Goal: Task Accomplishment & Management: Use online tool/utility

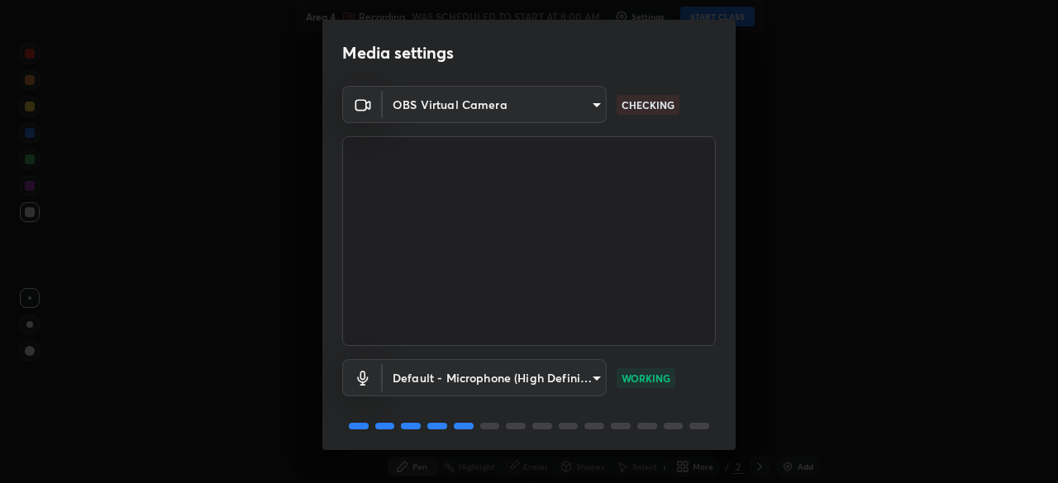
scroll to position [59, 0]
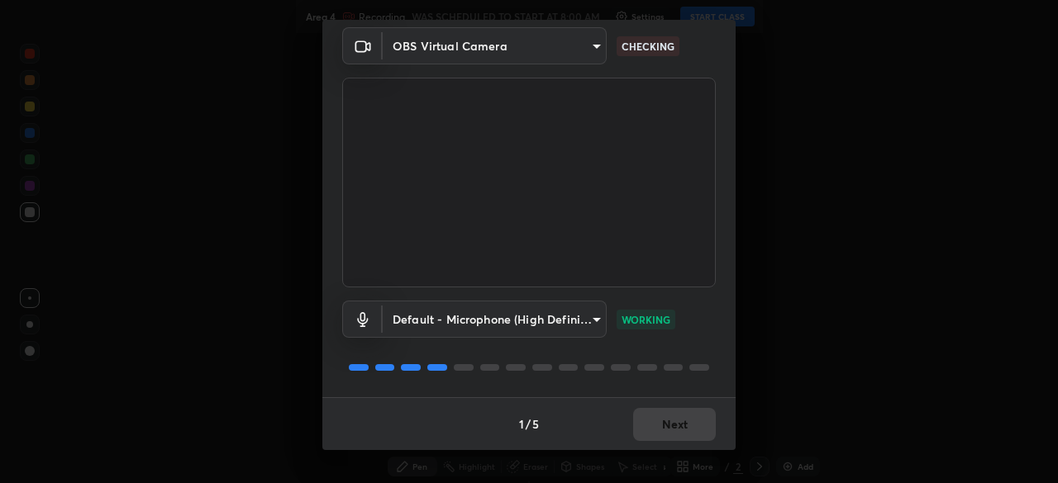
click at [595, 316] on body "Erase all Area 4 Recording WAS SCHEDULED TO START AT 8:00 AM Settings START CLA…" at bounding box center [529, 241] width 1058 height 483
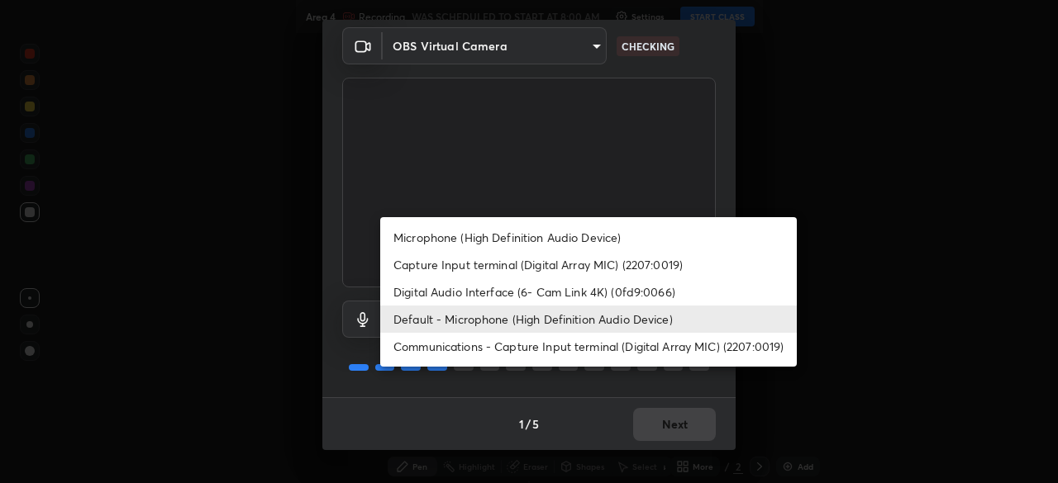
click at [587, 292] on li "Digital Audio Interface (6- Cam Link 4K) (0fd9:0066)" at bounding box center [588, 292] width 417 height 27
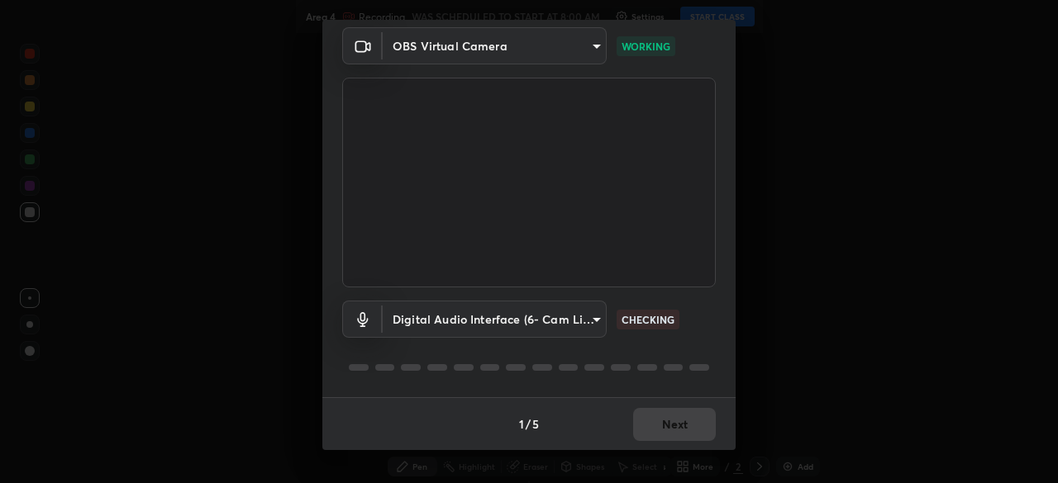
click at [597, 320] on body "Erase all Area 4 Recording WAS SCHEDULED TO START AT 8:00 AM Settings START CLA…" at bounding box center [529, 241] width 1058 height 483
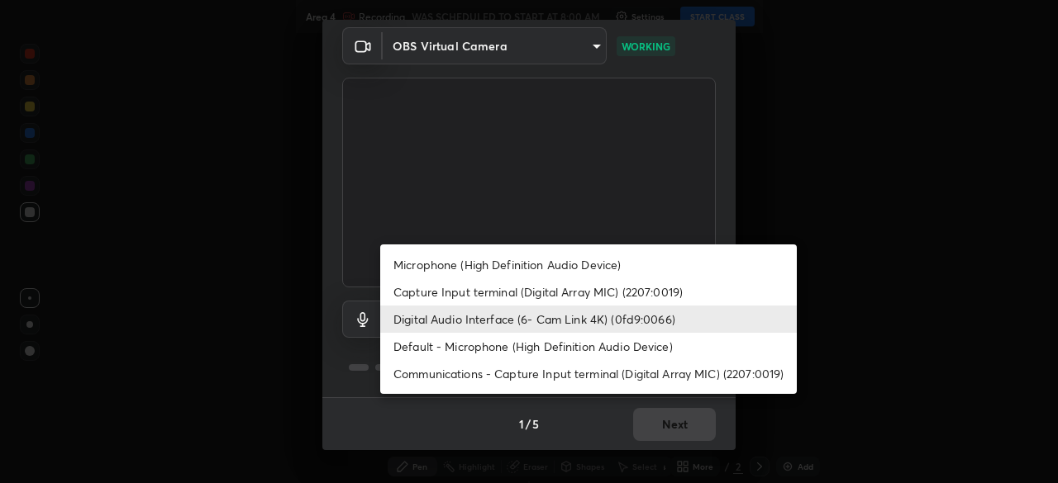
click at [578, 264] on li "Microphone (High Definition Audio Device)" at bounding box center [588, 264] width 417 height 27
type input "542551534069d815422f2d39fde6cbae80a89d9e5025ba2982a8294de1300f8f"
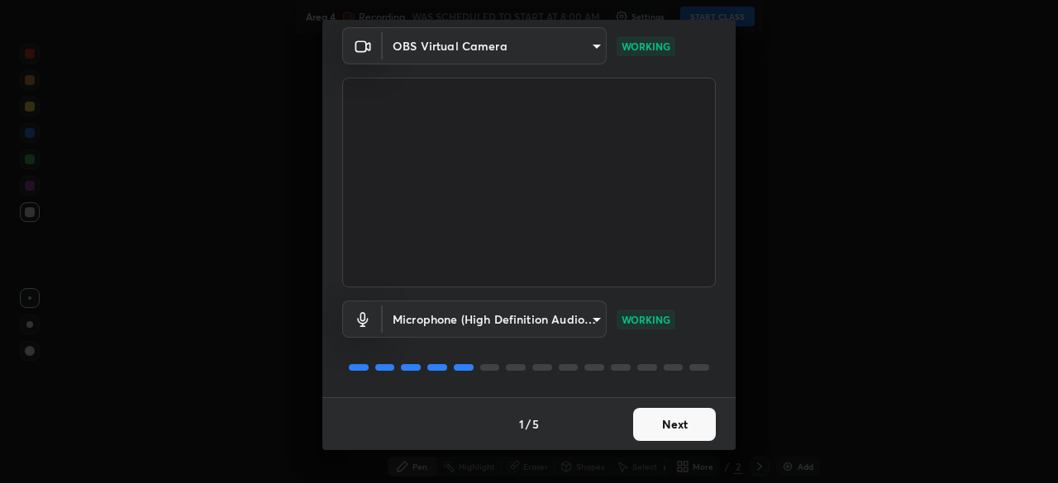
click at [679, 421] on button "Next" at bounding box center [674, 424] width 83 height 33
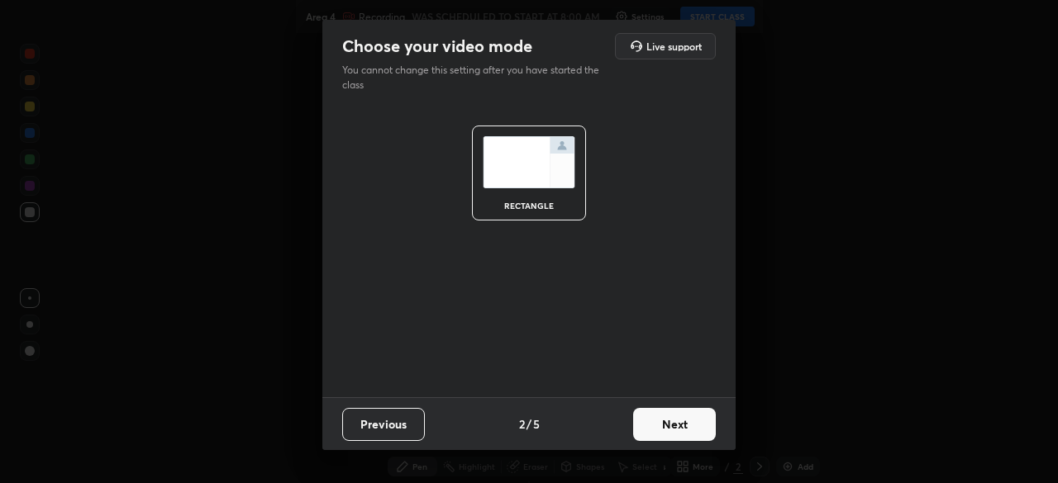
scroll to position [0, 0]
click at [691, 429] on button "Next" at bounding box center [674, 424] width 83 height 33
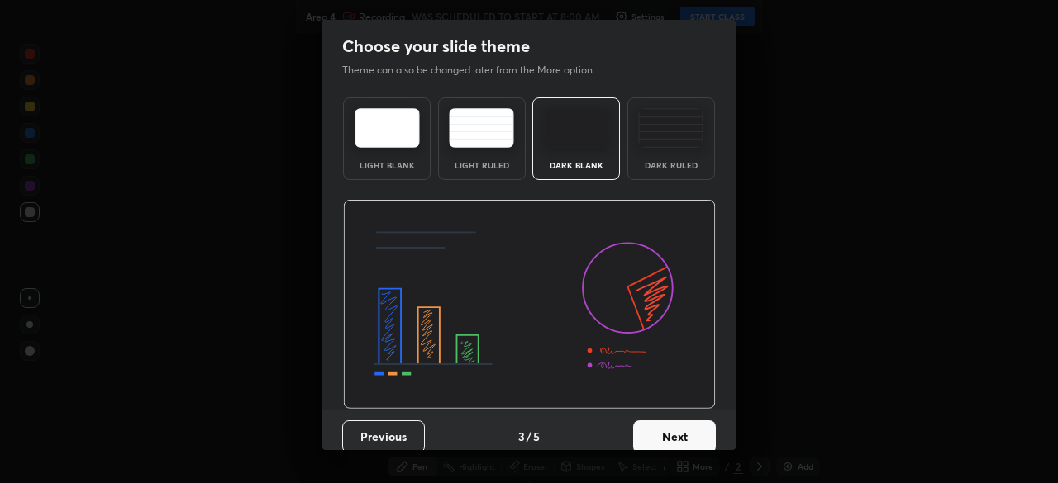
click at [698, 440] on button "Next" at bounding box center [674, 437] width 83 height 33
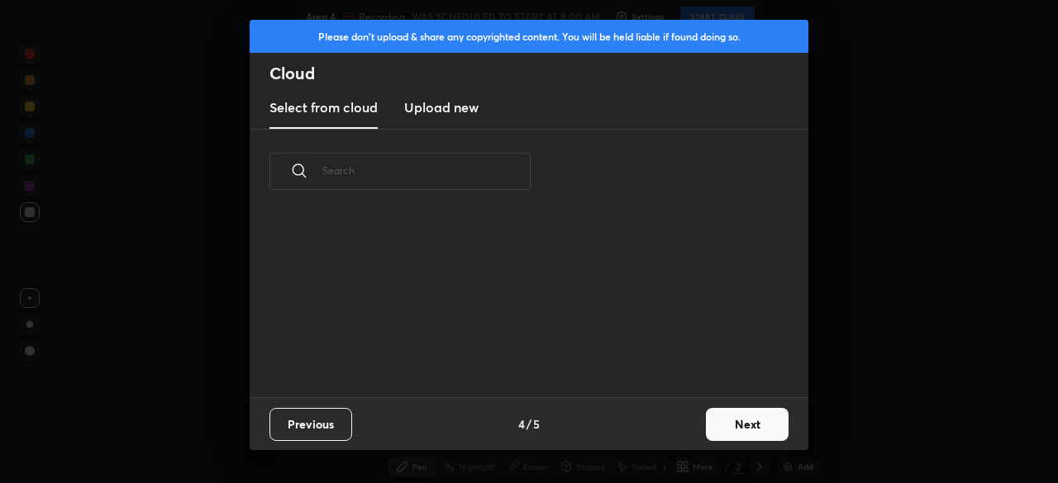
click at [729, 435] on button "Next" at bounding box center [747, 424] width 83 height 33
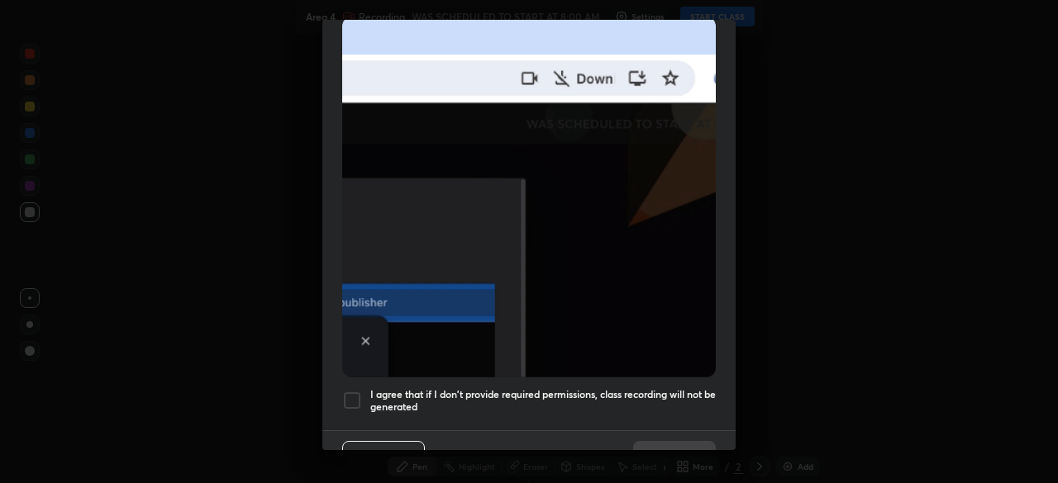
scroll to position [396, 0]
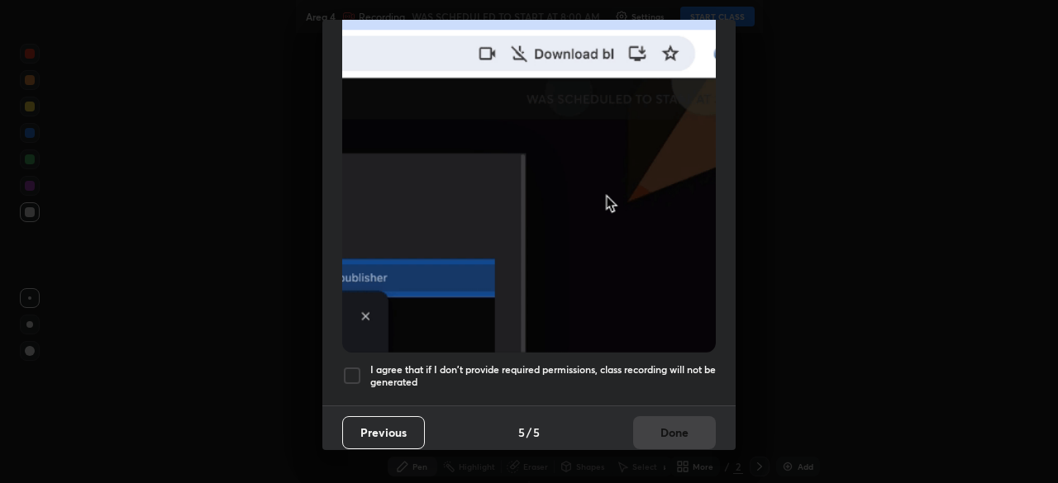
click at [353, 366] on div at bounding box center [352, 376] width 20 height 20
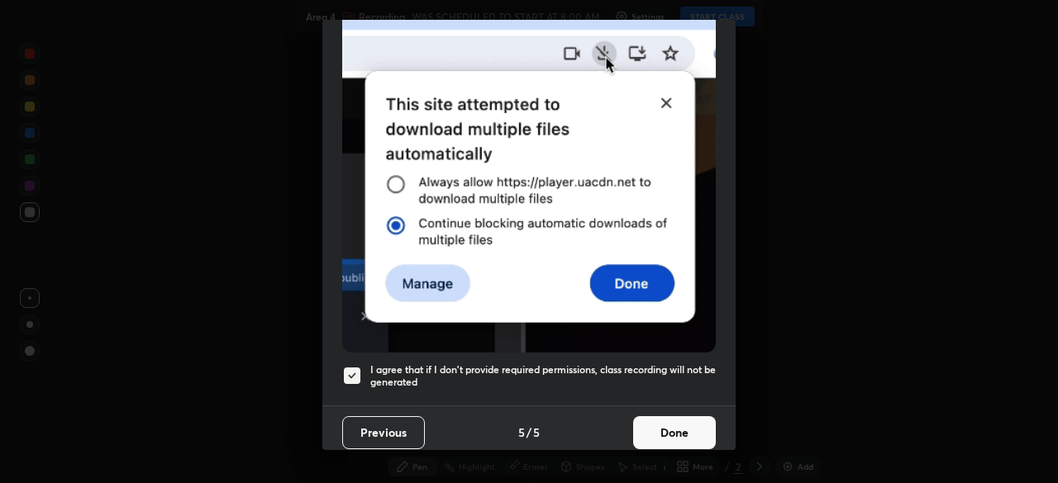
click at [674, 417] on button "Done" at bounding box center [674, 433] width 83 height 33
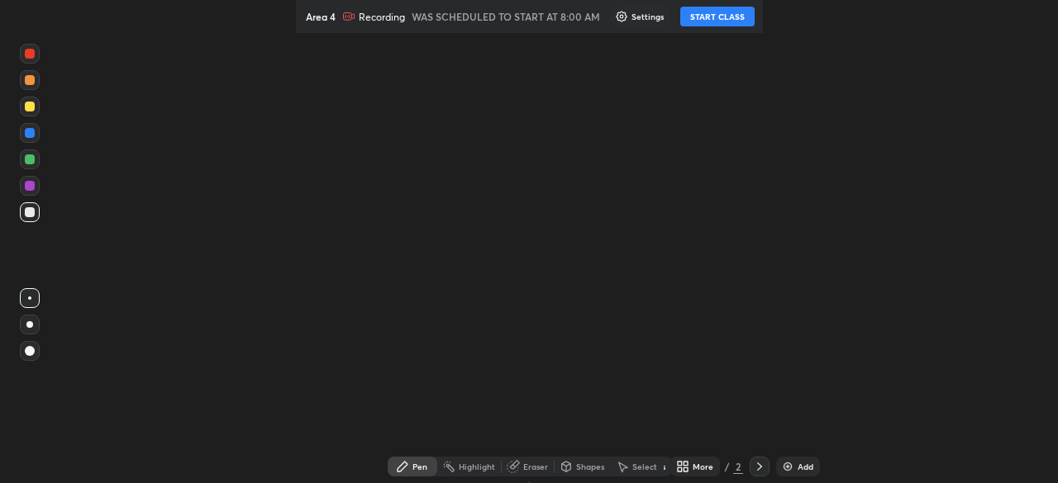
click at [726, 20] on button "START CLASS" at bounding box center [717, 17] width 74 height 20
click at [709, 467] on div "More" at bounding box center [703, 467] width 21 height 8
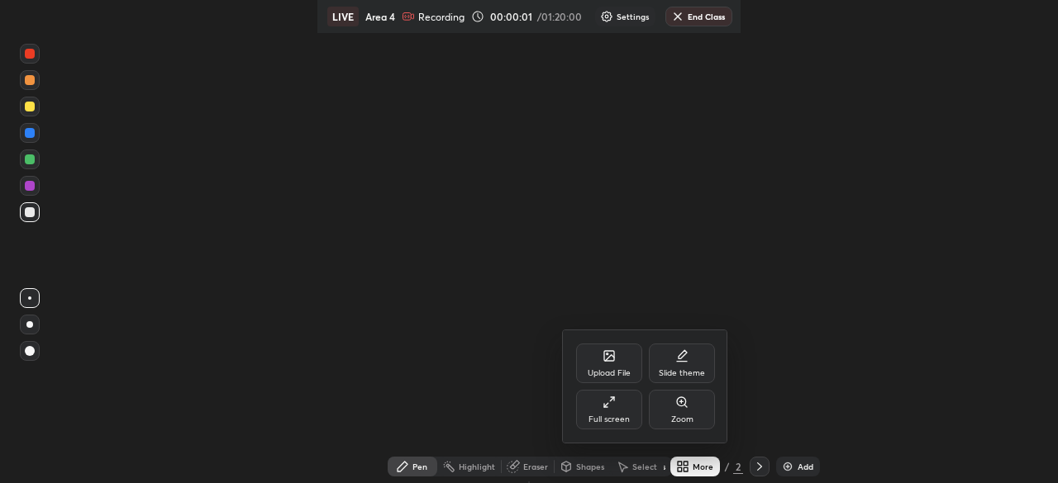
click at [624, 416] on div "Full screen" at bounding box center [608, 420] width 41 height 8
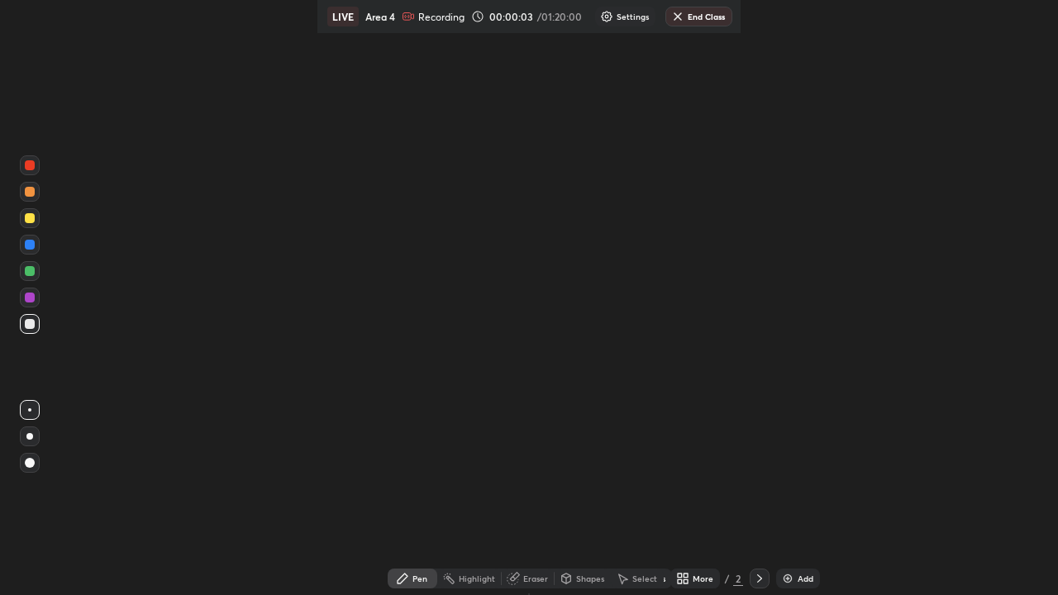
click at [794, 584] on img at bounding box center [787, 578] width 13 height 13
click at [802, 575] on div "Add" at bounding box center [798, 579] width 44 height 20
click at [801, 576] on div "Add" at bounding box center [798, 579] width 44 height 20
click at [803, 581] on div "Add" at bounding box center [805, 578] width 16 height 8
click at [806, 579] on div "Add" at bounding box center [805, 578] width 16 height 8
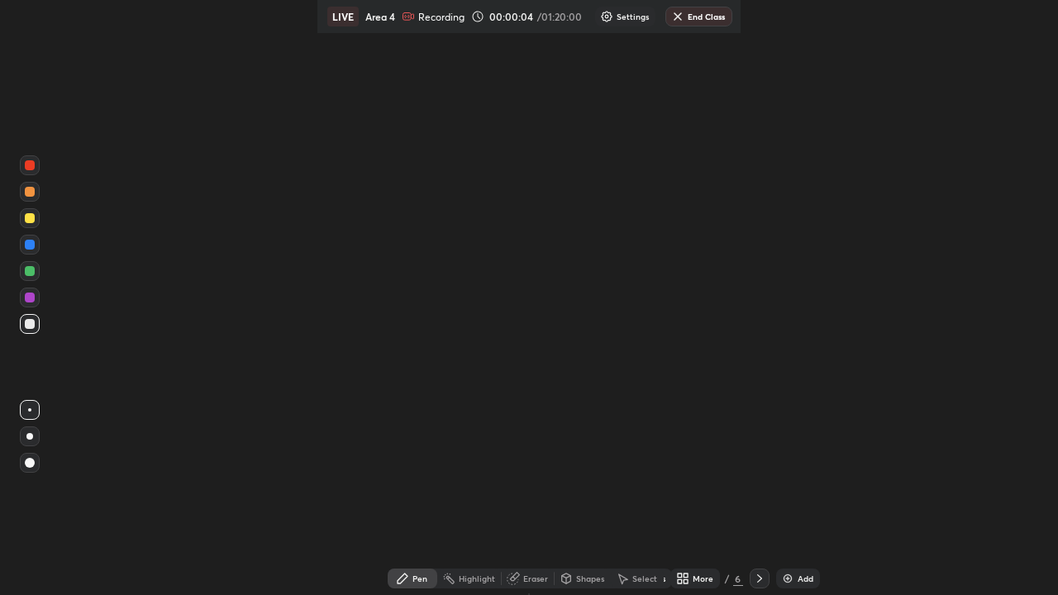
click at [806, 578] on div "Add" at bounding box center [805, 578] width 16 height 8
click at [810, 578] on div "Add" at bounding box center [805, 578] width 16 height 8
click at [809, 578] on div "Add" at bounding box center [805, 578] width 16 height 8
click at [700, 577] on div "More" at bounding box center [703, 578] width 21 height 8
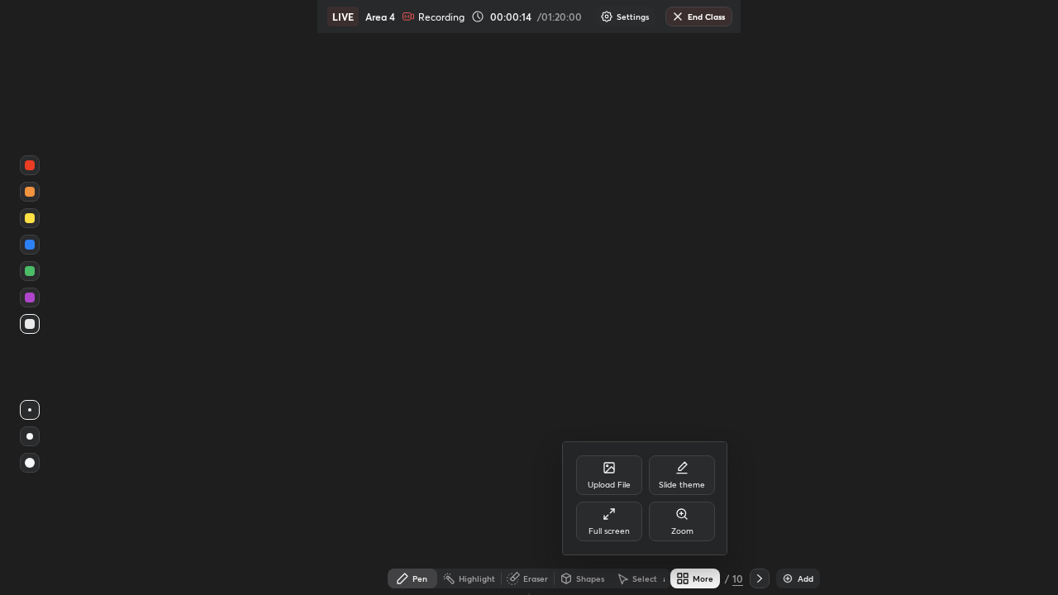
click at [623, 517] on div "Full screen" at bounding box center [609, 522] width 66 height 40
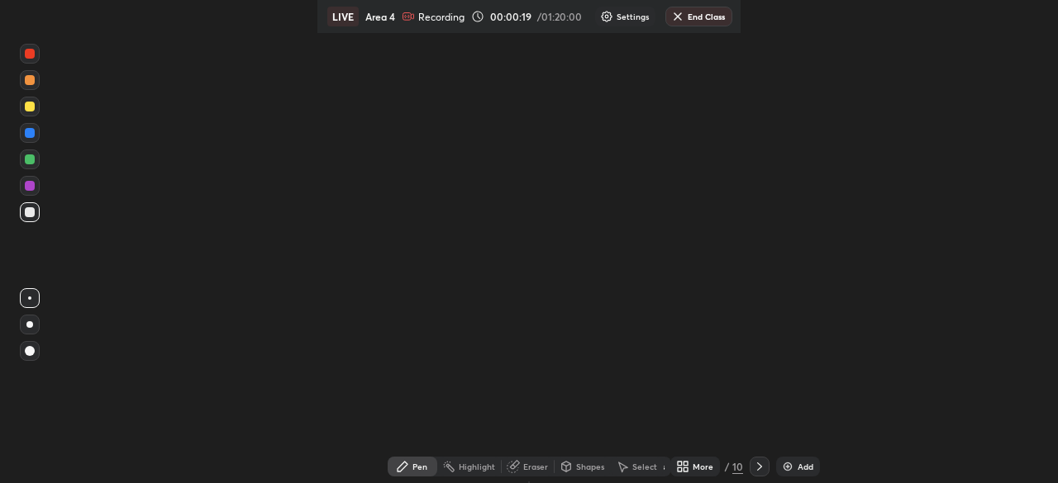
click at [713, 464] on div "More" at bounding box center [703, 467] width 21 height 8
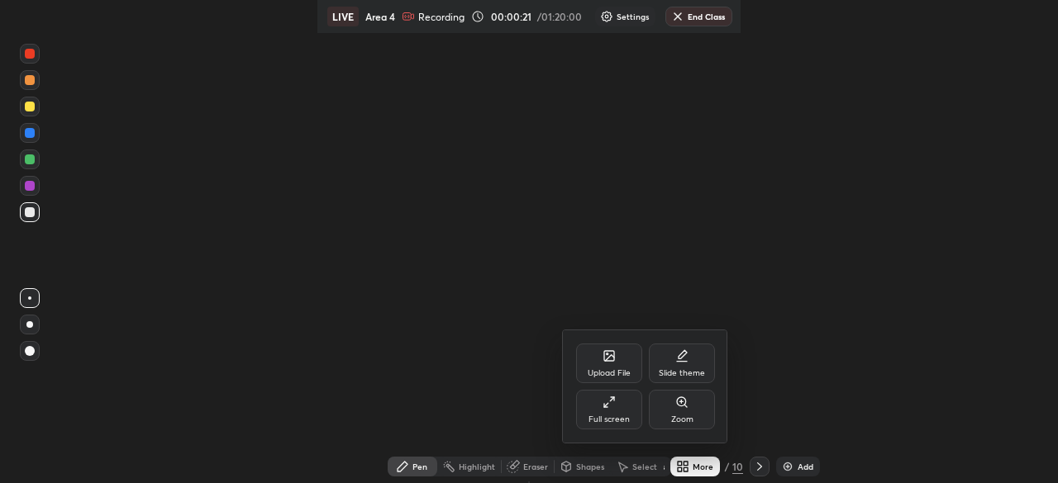
click at [625, 408] on div "Full screen" at bounding box center [609, 410] width 66 height 40
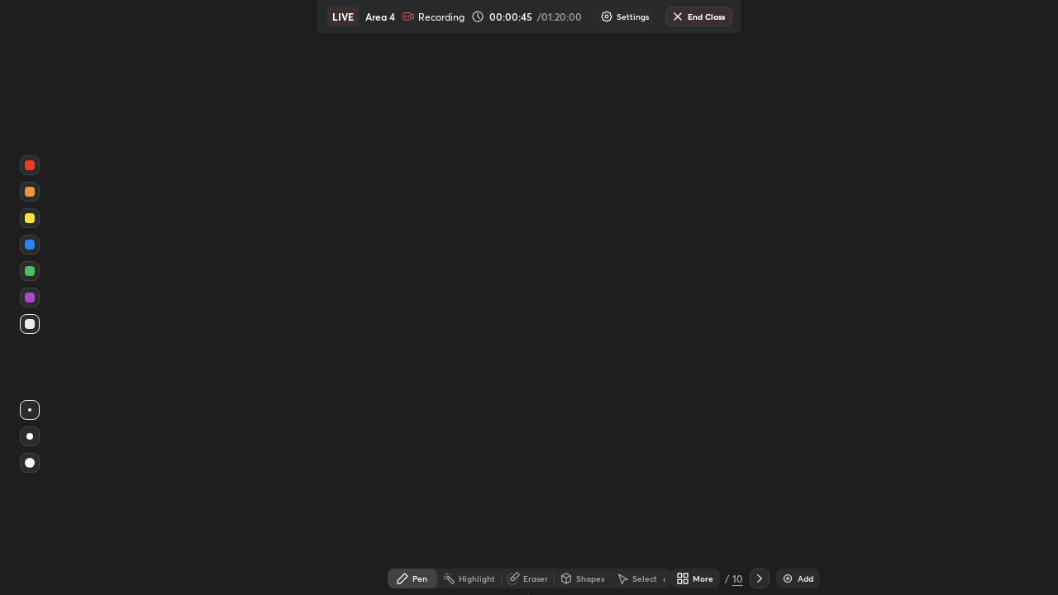
click at [701, 578] on div "More" at bounding box center [703, 578] width 21 height 8
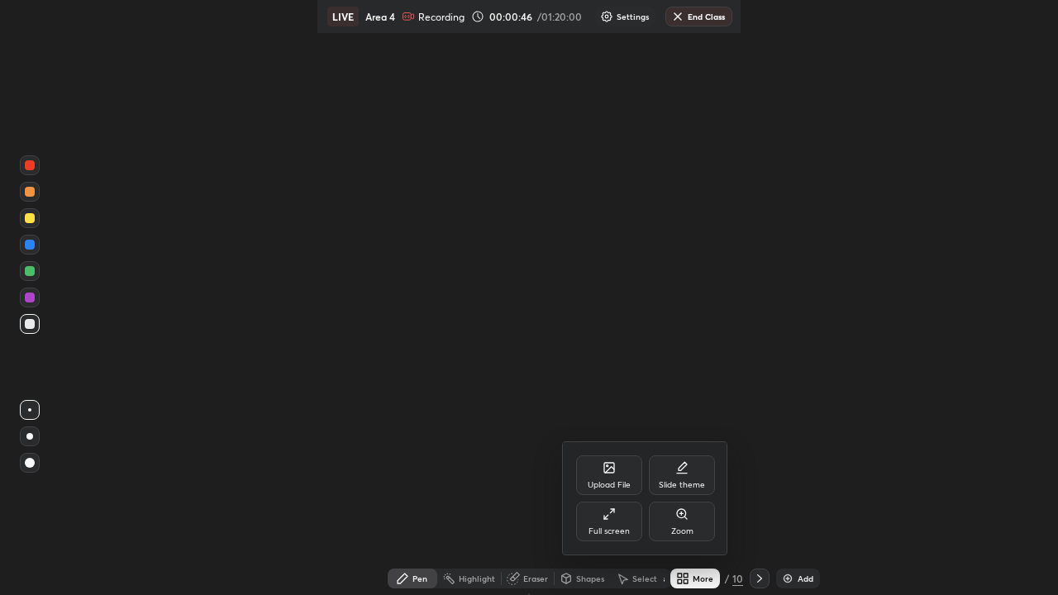
click at [626, 526] on div "Full screen" at bounding box center [609, 522] width 66 height 40
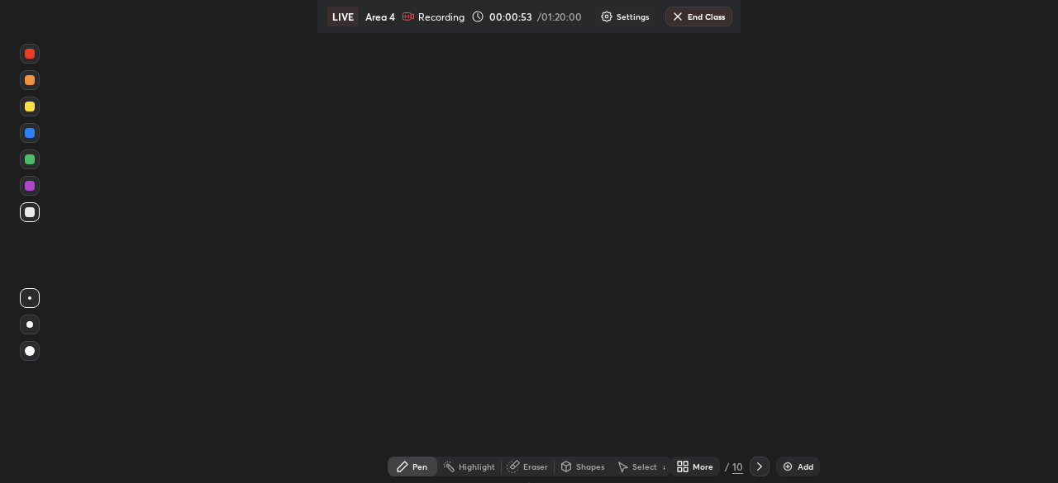
click at [989, 396] on div "Setting up your live class" at bounding box center [529, 241] width 1058 height 483
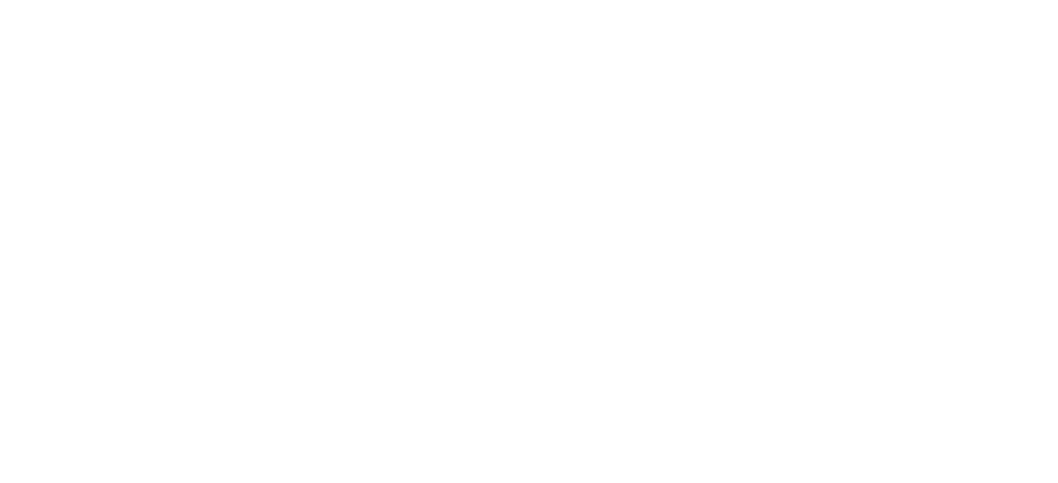
click at [984, 0] on html at bounding box center [529, 0] width 1058 height 0
click at [986, 0] on html at bounding box center [529, 0] width 1058 height 0
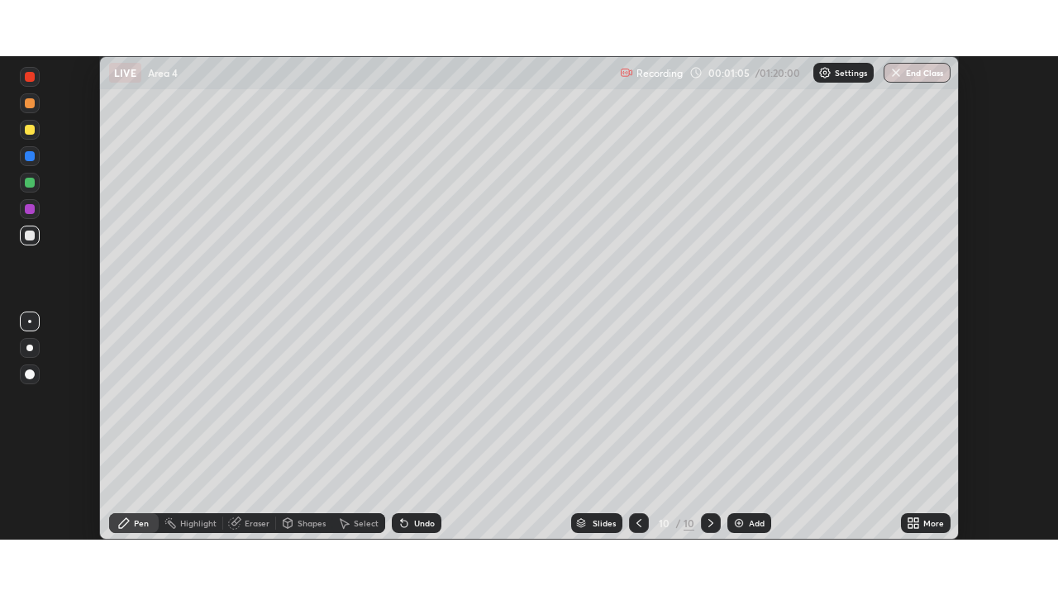
scroll to position [483, 1058]
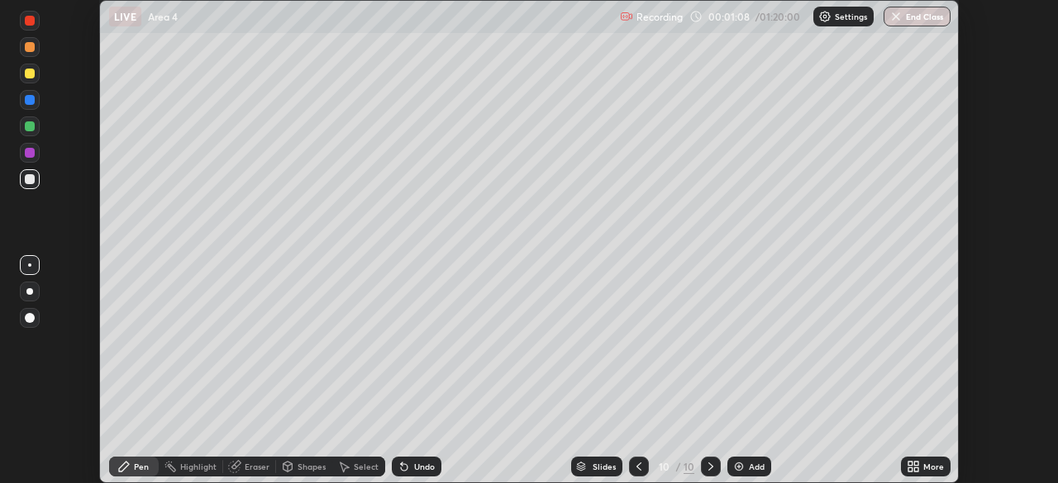
click at [921, 469] on div "More" at bounding box center [926, 467] width 50 height 20
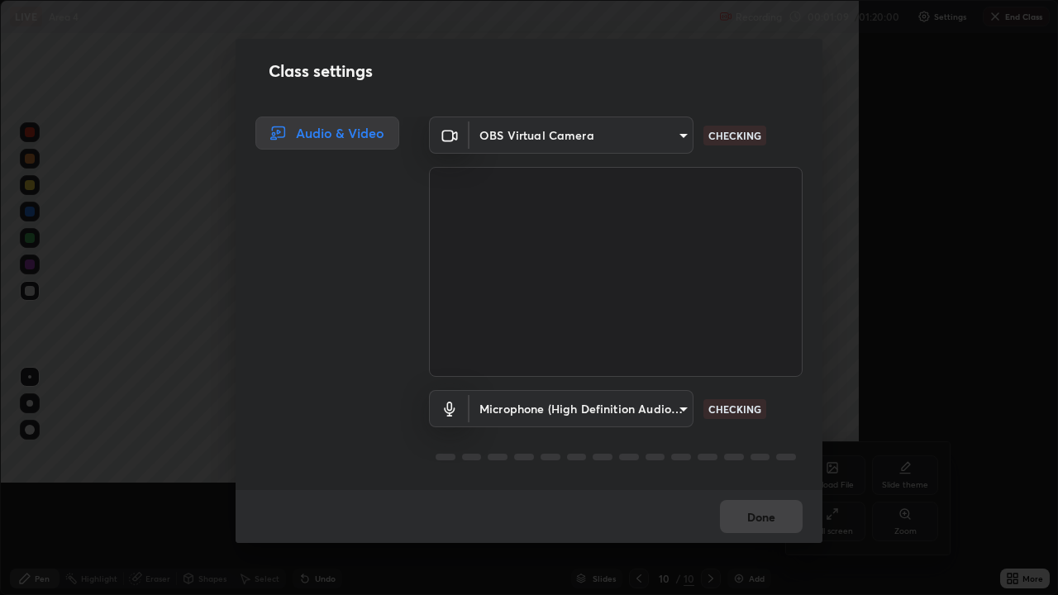
scroll to position [595, 1058]
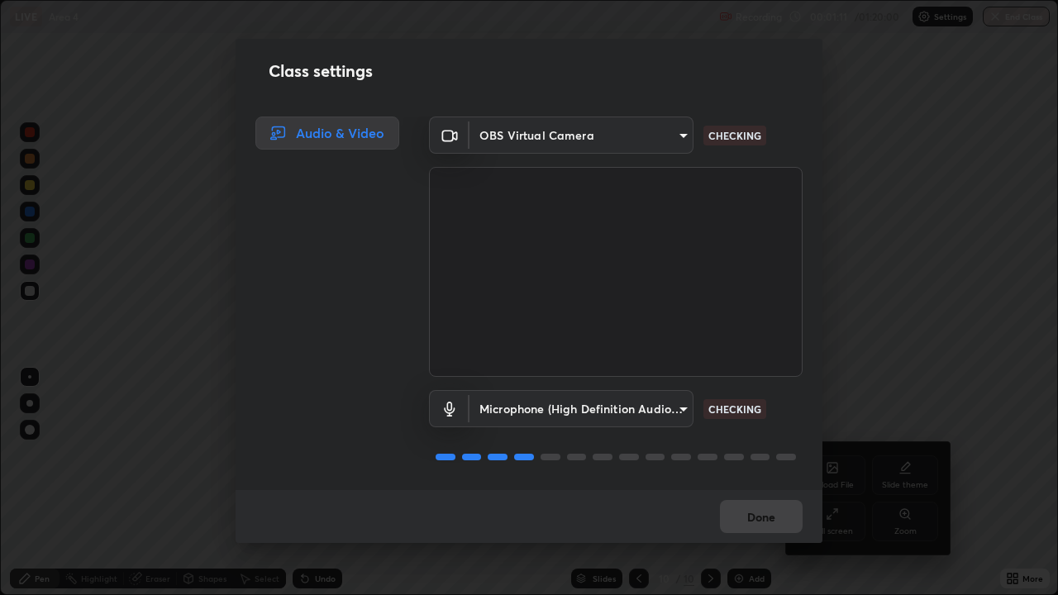
click at [687, 408] on body "Erase all LIVE Area 4 Recording 00:01:11 / 01:20:00 Settings End Class Setting …" at bounding box center [529, 297] width 1058 height 595
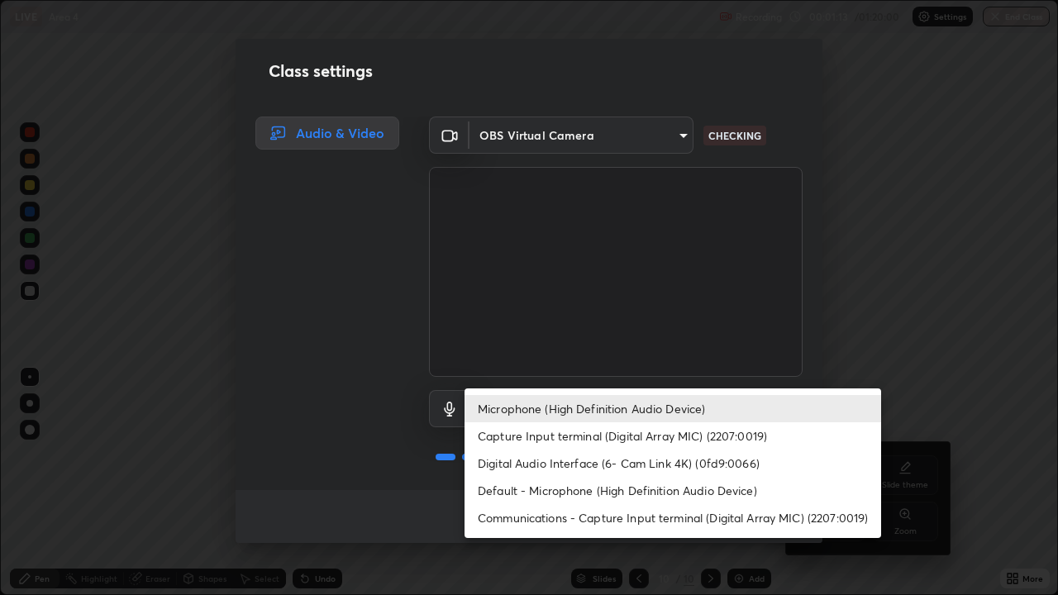
click at [876, 361] on div at bounding box center [529, 297] width 1058 height 595
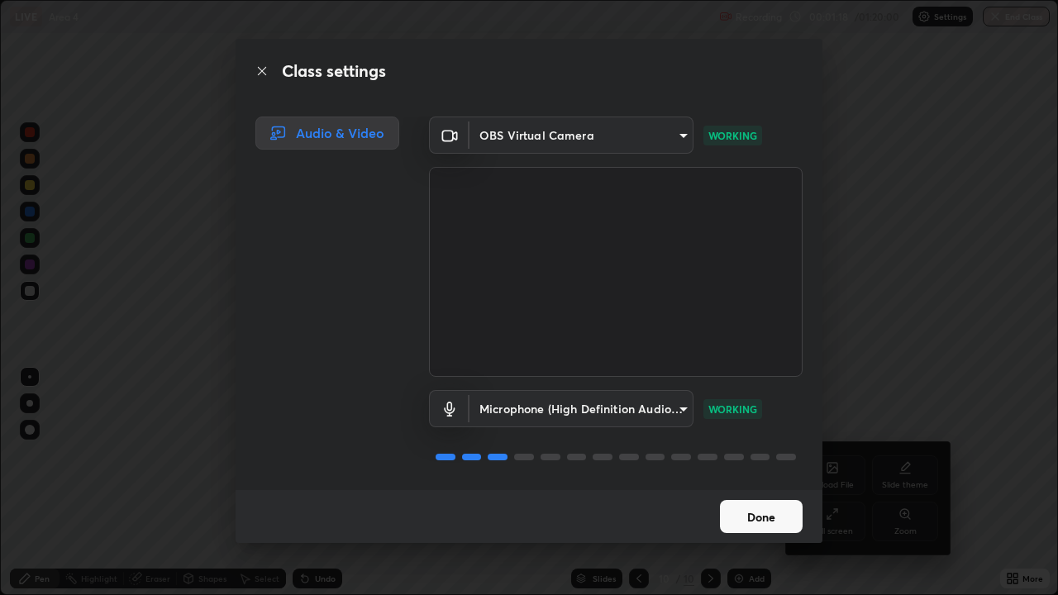
click at [772, 483] on button "Done" at bounding box center [761, 516] width 83 height 33
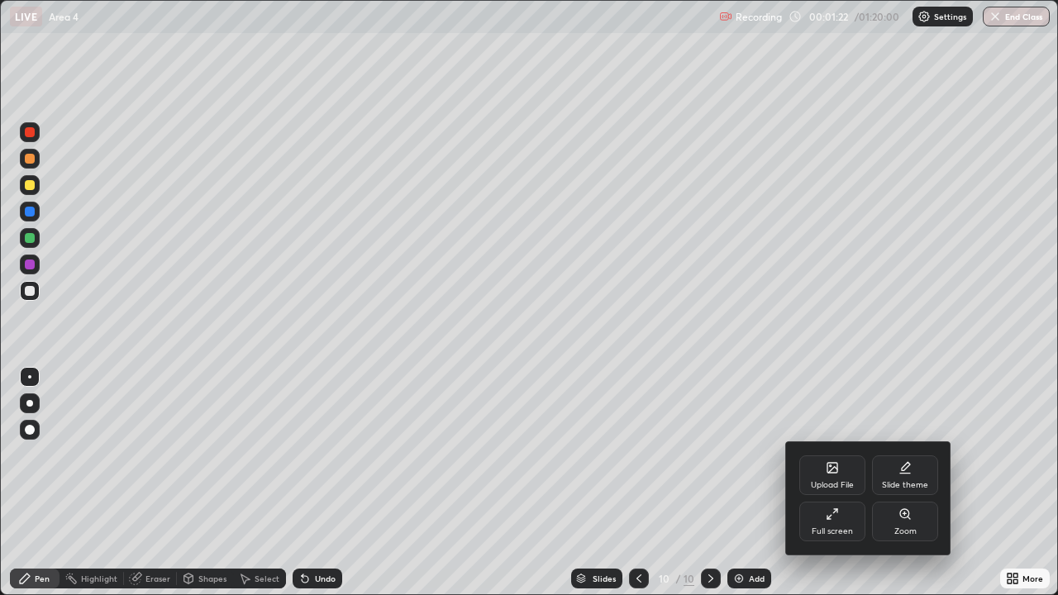
click at [637, 483] on div at bounding box center [529, 297] width 1058 height 595
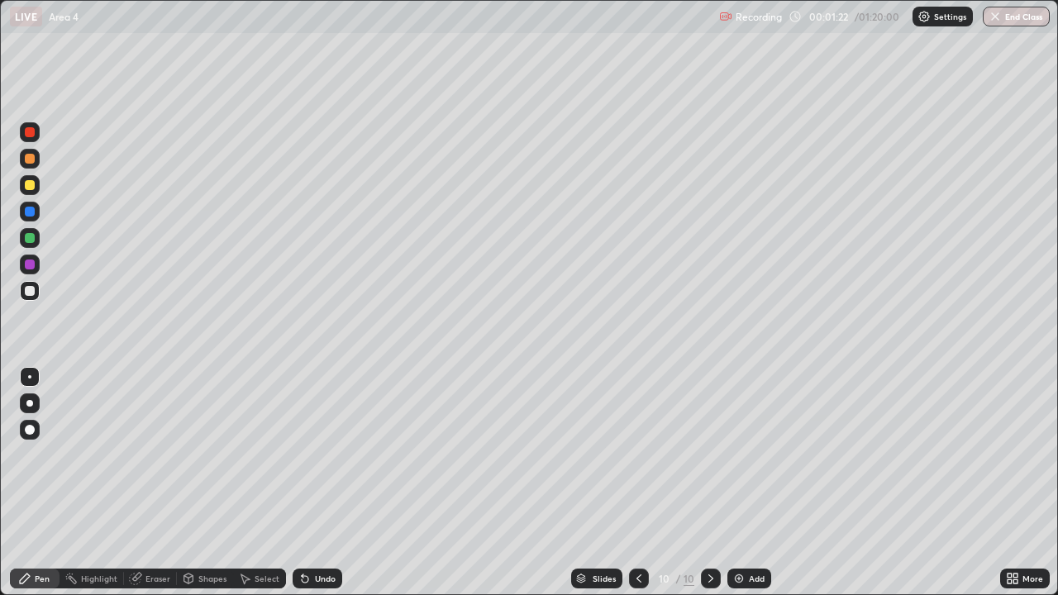
click at [637, 483] on icon at bounding box center [638, 578] width 5 height 8
click at [638, 483] on icon at bounding box center [638, 578] width 13 height 13
click at [639, 483] on icon at bounding box center [638, 578] width 13 height 13
click at [637, 483] on icon at bounding box center [638, 578] width 13 height 13
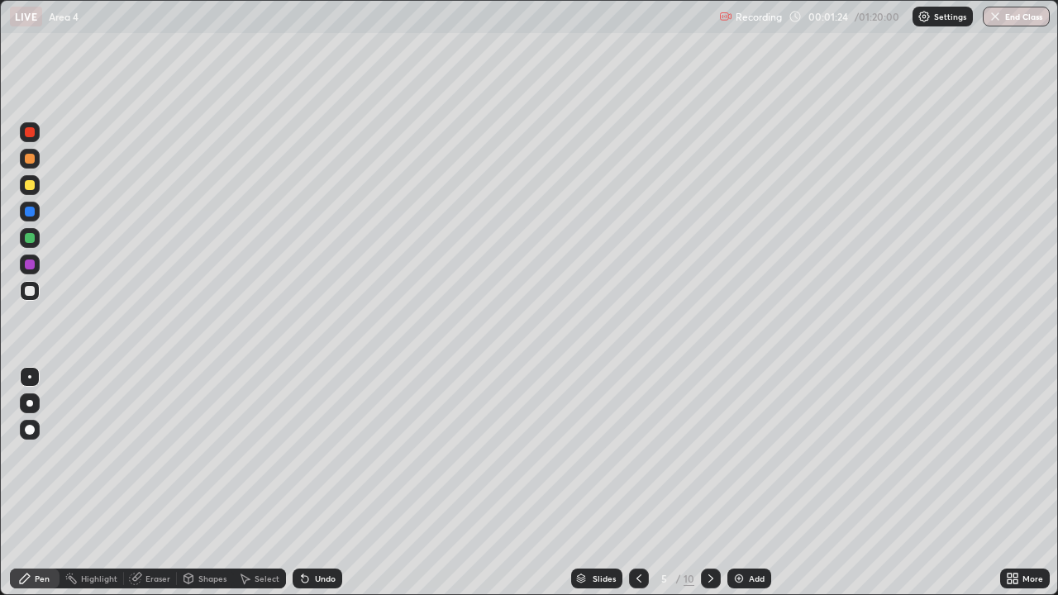
click at [637, 483] on icon at bounding box center [638, 578] width 13 height 13
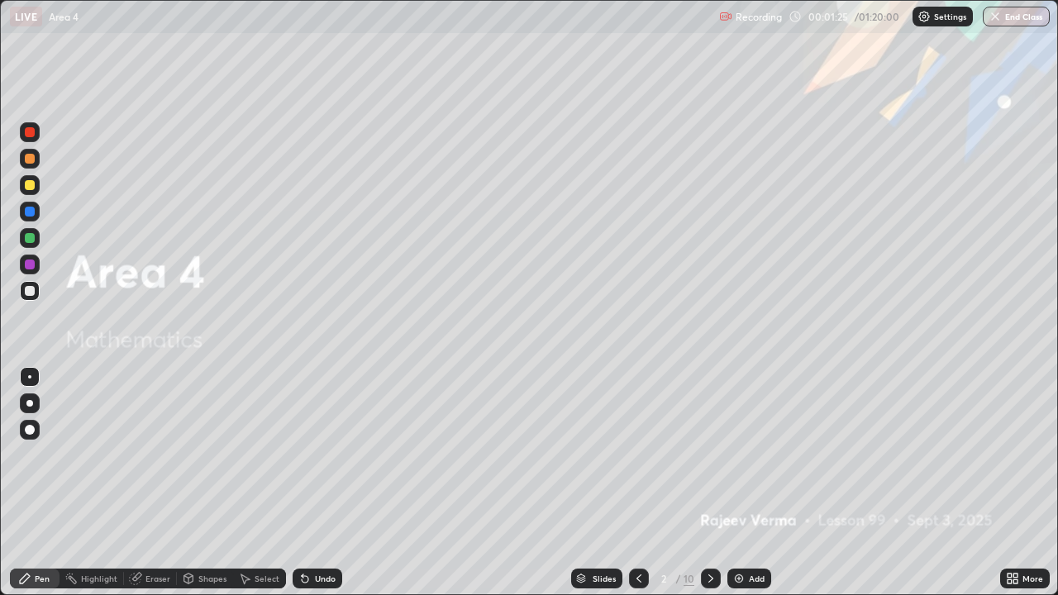
click at [637, 483] on icon at bounding box center [638, 578] width 13 height 13
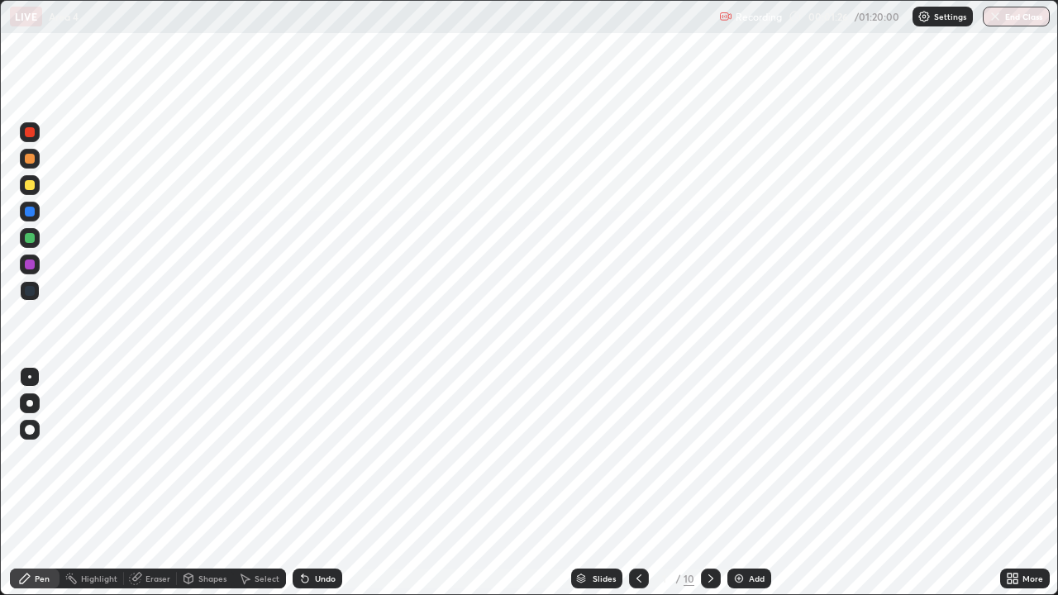
click at [709, 483] on icon at bounding box center [710, 578] width 13 height 13
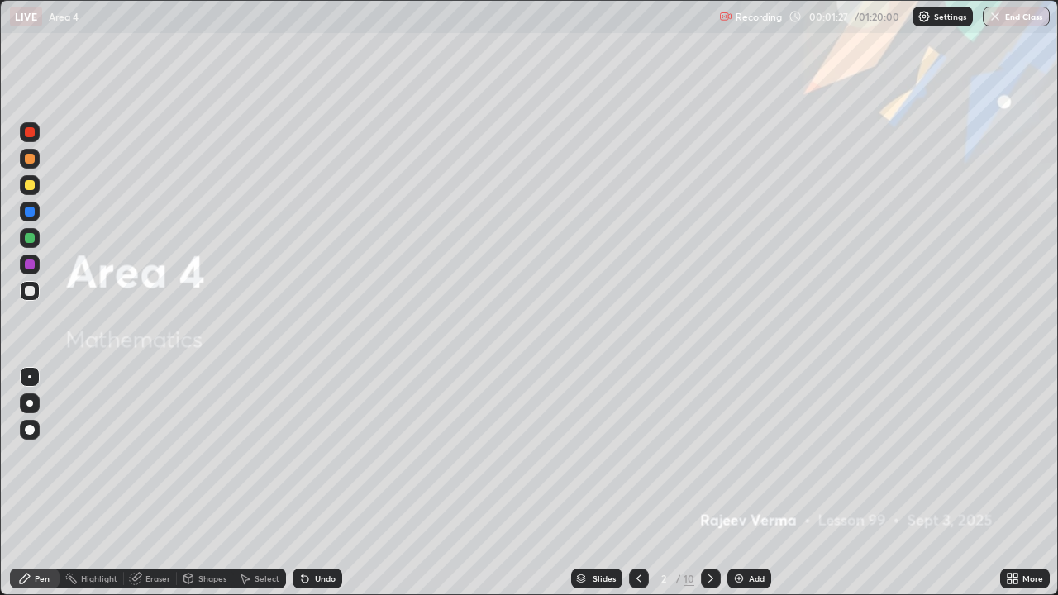
click at [708, 483] on icon at bounding box center [710, 578] width 13 height 13
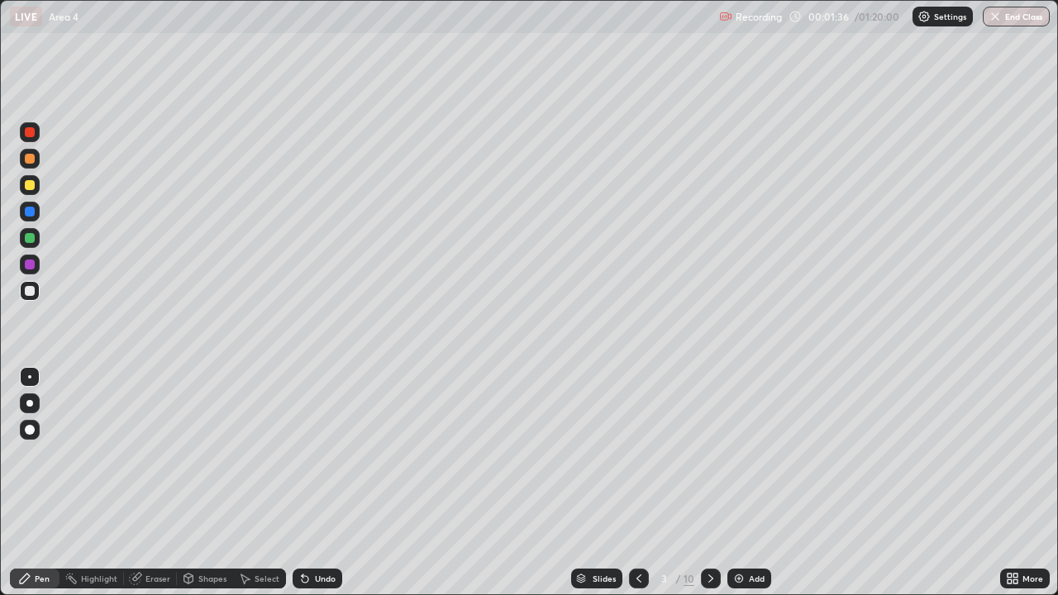
click at [33, 189] on div at bounding box center [30, 185] width 20 height 20
click at [34, 160] on div at bounding box center [30, 159] width 10 height 10
click at [31, 188] on div at bounding box center [30, 185] width 10 height 10
click at [315, 483] on div "Undo" at bounding box center [325, 578] width 21 height 8
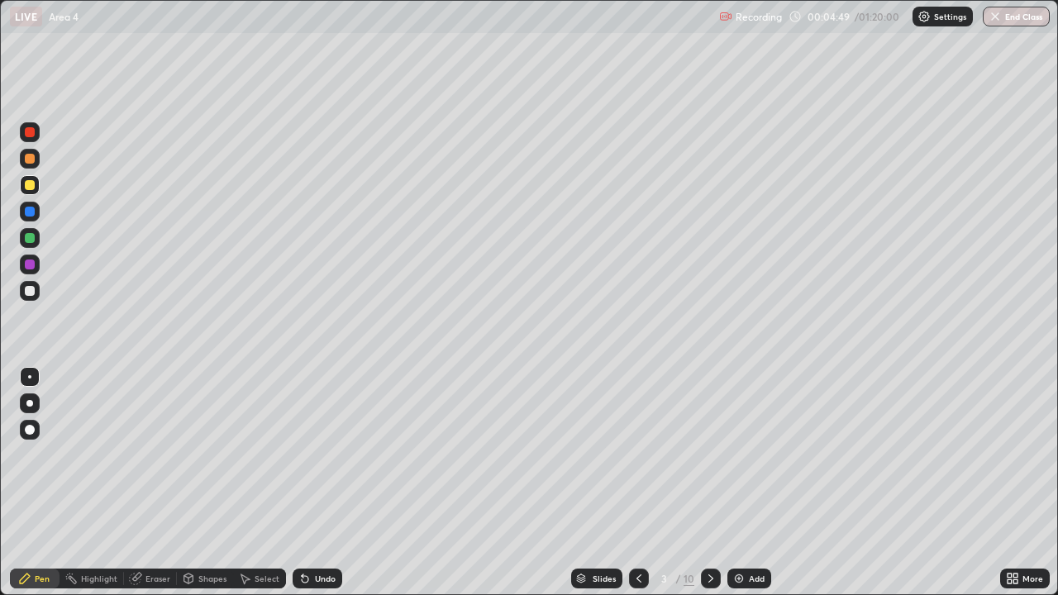
click at [309, 483] on div "Undo" at bounding box center [318, 579] width 50 height 20
click at [315, 483] on div "Undo" at bounding box center [325, 578] width 21 height 8
click at [147, 483] on div "Eraser" at bounding box center [157, 578] width 25 height 8
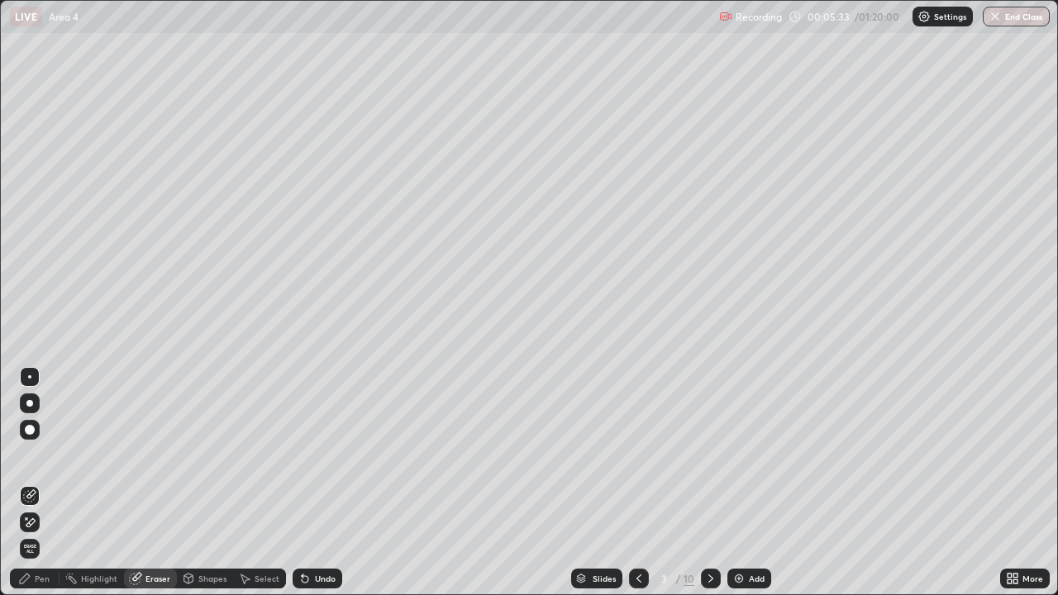
click at [42, 483] on div "Pen" at bounding box center [42, 578] width 15 height 8
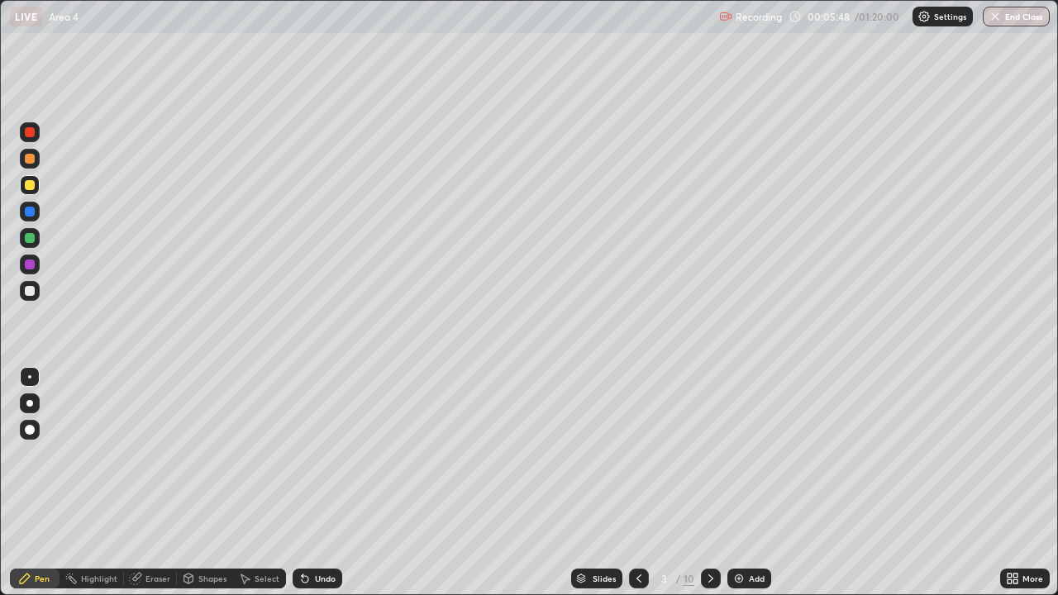
click at [154, 483] on div "Eraser" at bounding box center [157, 578] width 25 height 8
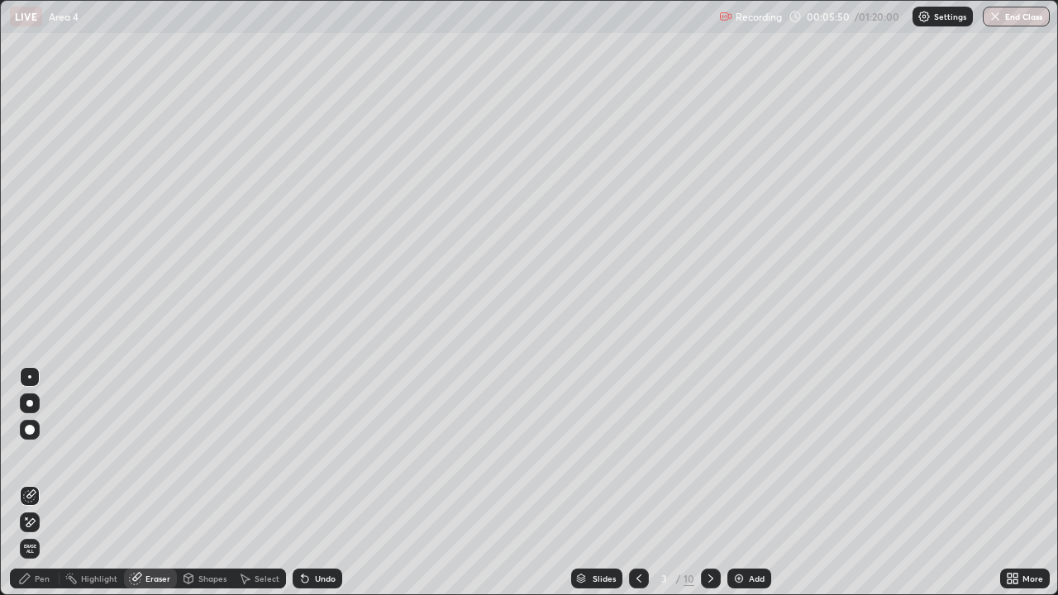
click at [38, 483] on div "Pen" at bounding box center [42, 578] width 15 height 8
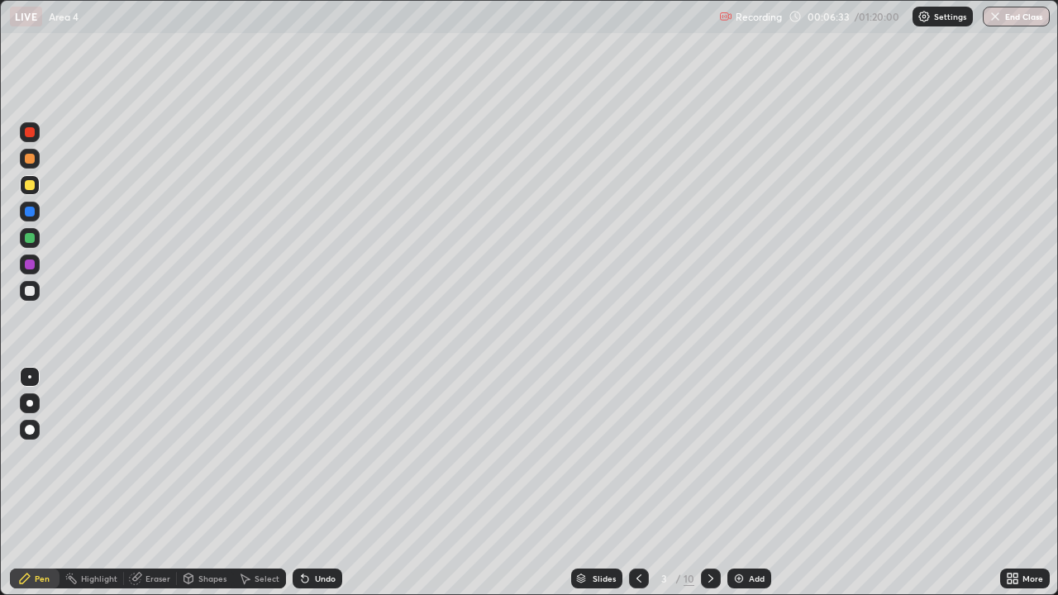
click at [32, 162] on div at bounding box center [30, 159] width 10 height 10
click at [329, 483] on div "Undo" at bounding box center [325, 578] width 21 height 8
click at [325, 483] on div "Undo" at bounding box center [325, 578] width 21 height 8
click at [322, 483] on div "Undo" at bounding box center [325, 578] width 21 height 8
click at [704, 483] on icon at bounding box center [710, 578] width 13 height 13
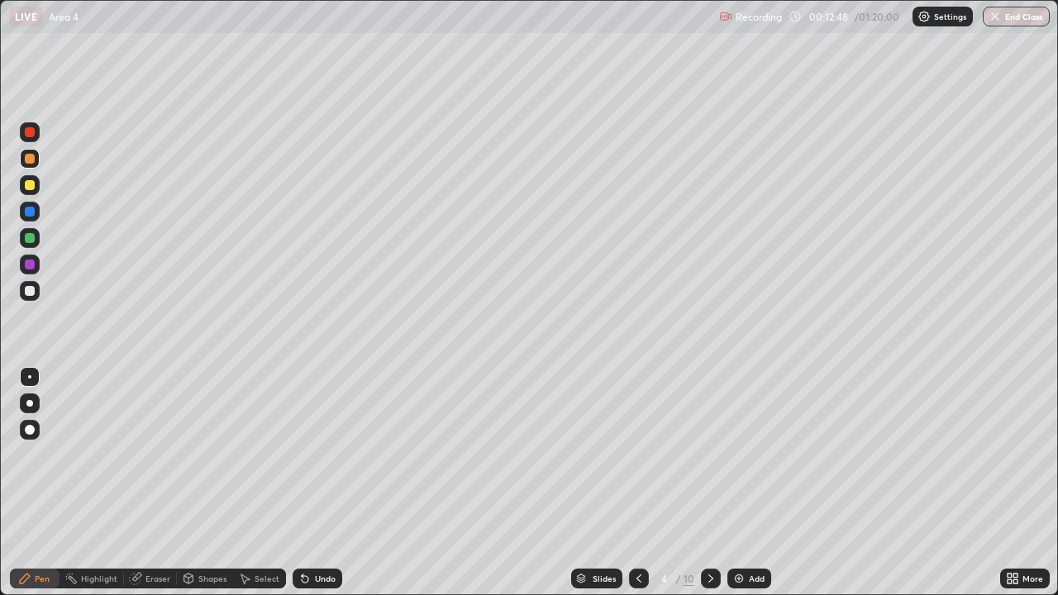
click at [315, 483] on div "Undo" at bounding box center [318, 579] width 50 height 20
click at [320, 483] on div "Undo" at bounding box center [325, 578] width 21 height 8
click at [323, 483] on div "Undo" at bounding box center [325, 578] width 21 height 8
click at [317, 483] on div "Undo" at bounding box center [325, 578] width 21 height 8
click at [218, 483] on div "Shapes" at bounding box center [212, 578] width 28 height 8
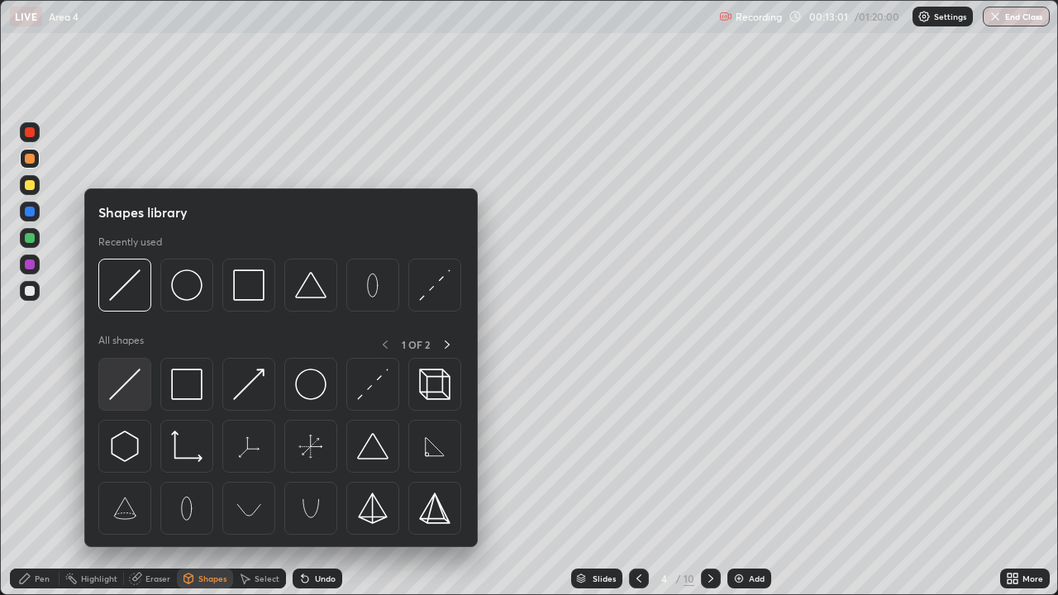
click at [137, 383] on img at bounding box center [124, 384] width 31 height 31
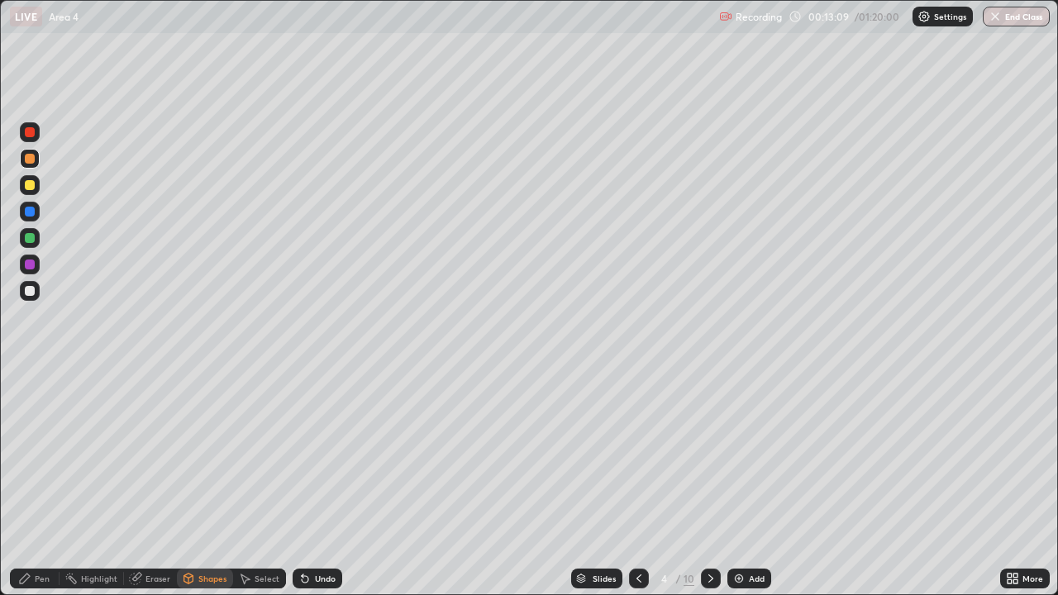
click at [53, 483] on div "Pen" at bounding box center [35, 579] width 50 height 20
click at [31, 236] on div at bounding box center [30, 238] width 10 height 10
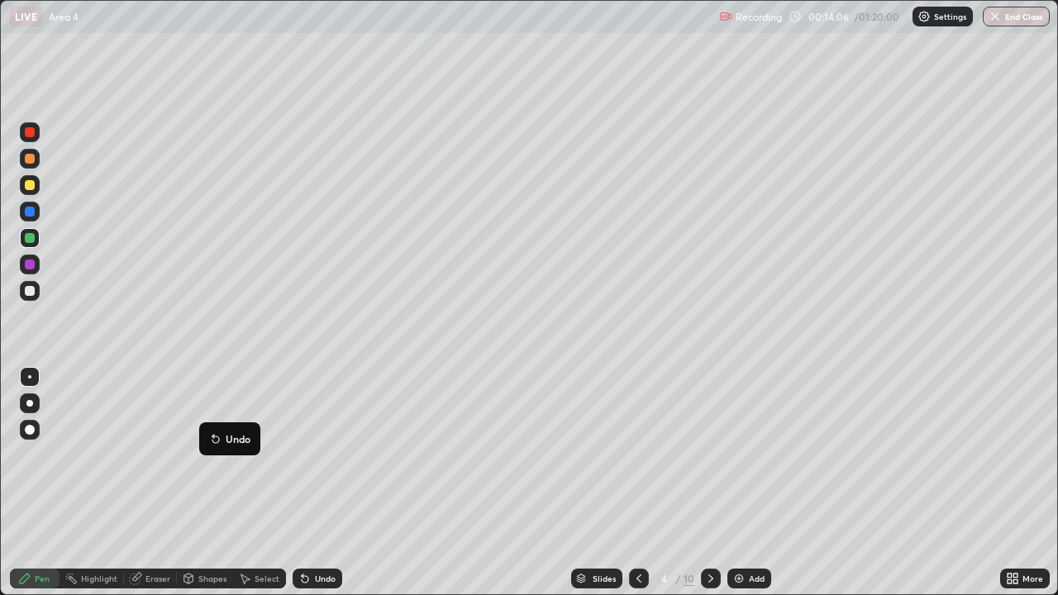
click at [213, 436] on icon at bounding box center [213, 436] width 2 height 2
click at [149, 483] on div "Eraser" at bounding box center [157, 578] width 25 height 8
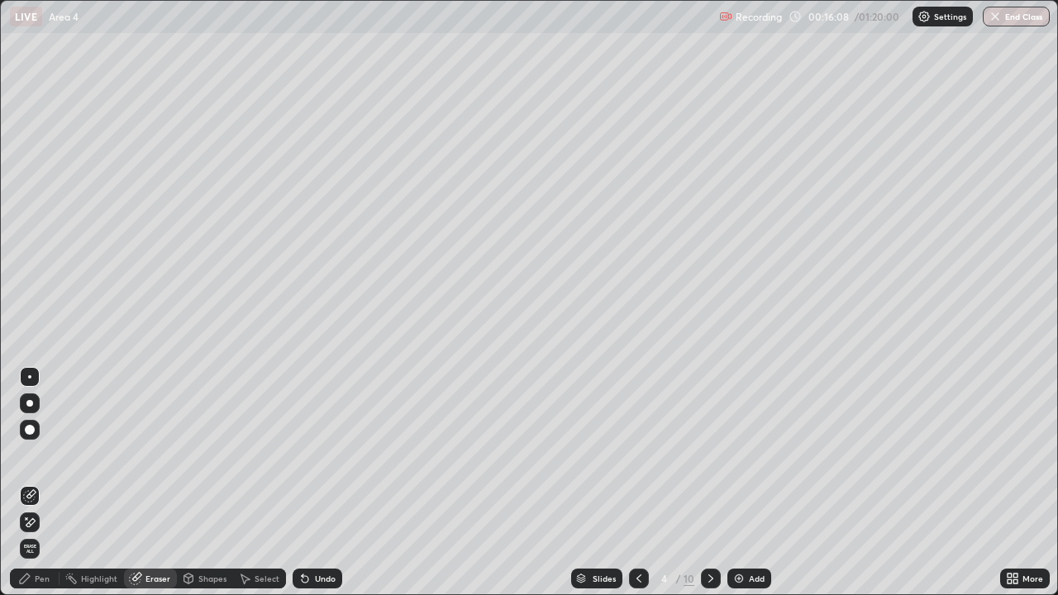
click at [31, 483] on icon at bounding box center [29, 523] width 13 height 14
click at [49, 483] on div "Pen" at bounding box center [35, 579] width 50 height 20
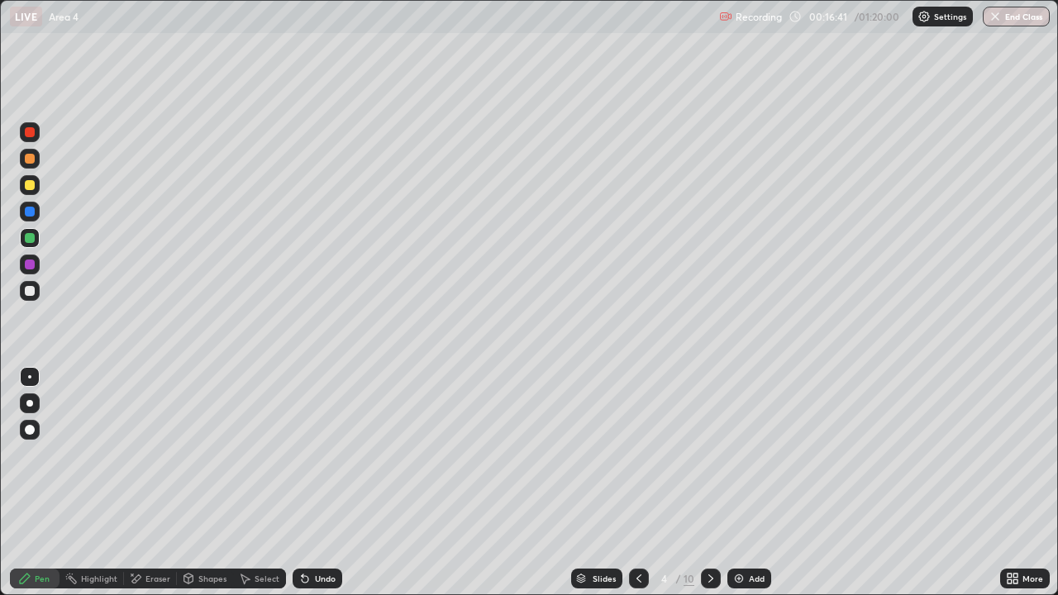
click at [27, 183] on div at bounding box center [30, 185] width 10 height 10
click at [29, 242] on div at bounding box center [30, 238] width 10 height 10
click at [31, 132] on div at bounding box center [30, 132] width 10 height 10
click at [31, 184] on div at bounding box center [30, 185] width 10 height 10
click at [31, 264] on div at bounding box center [30, 264] width 10 height 10
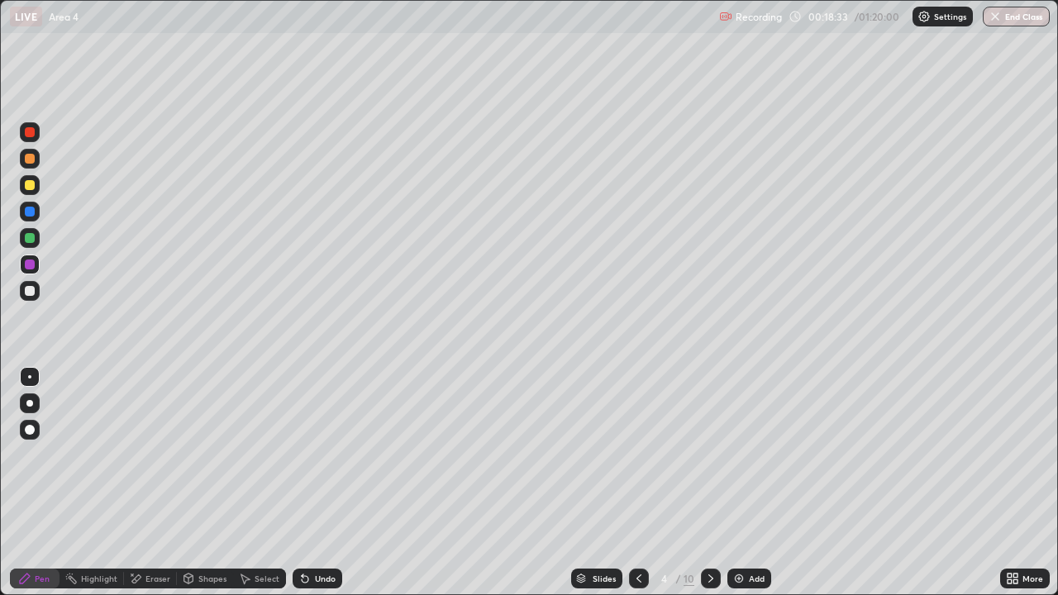
click at [157, 483] on div "Eraser" at bounding box center [157, 578] width 25 height 8
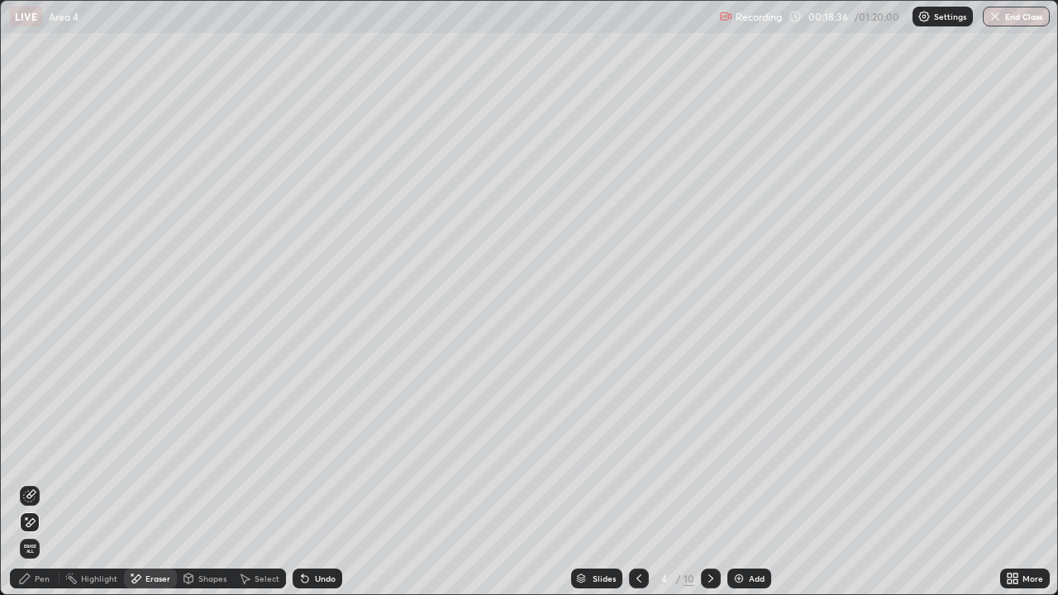
click at [57, 483] on div "Pen" at bounding box center [35, 579] width 50 height 20
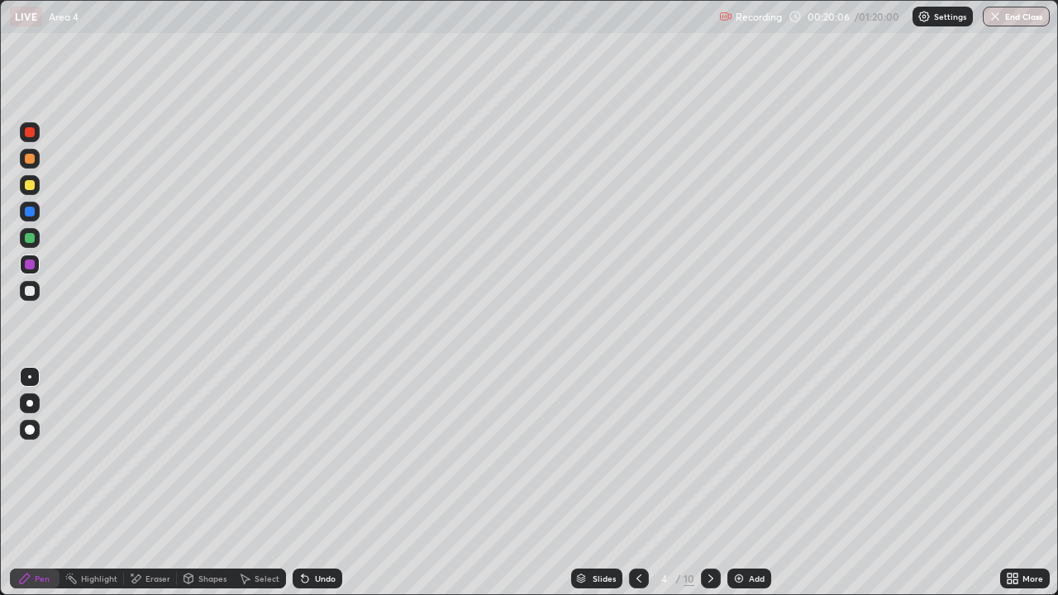
click at [23, 297] on div at bounding box center [30, 291] width 20 height 20
click at [715, 483] on icon at bounding box center [710, 578] width 13 height 13
click at [209, 483] on div "Shapes" at bounding box center [212, 578] width 28 height 8
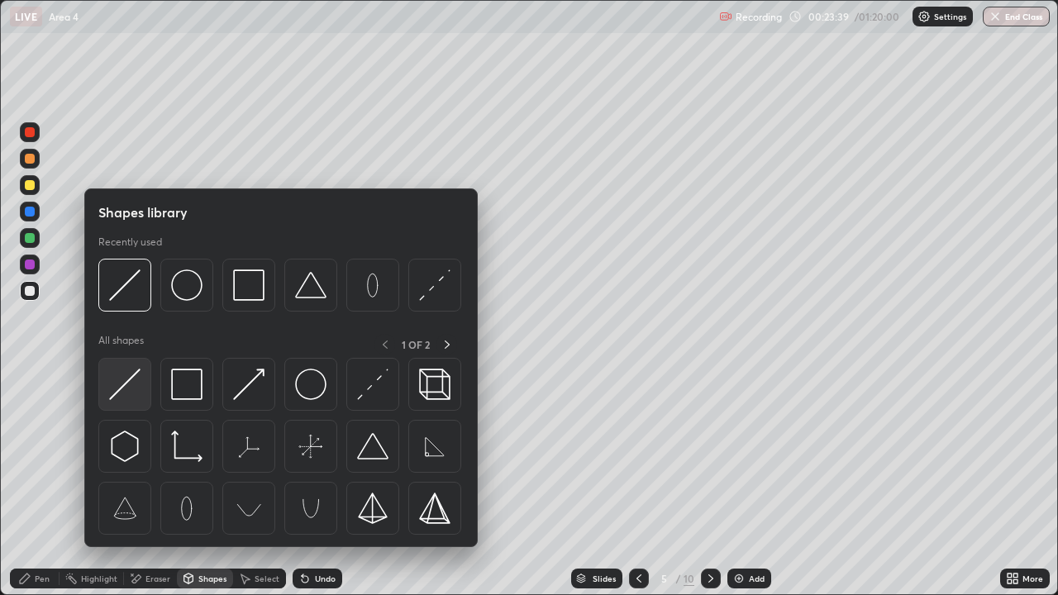
click at [127, 376] on img at bounding box center [124, 384] width 31 height 31
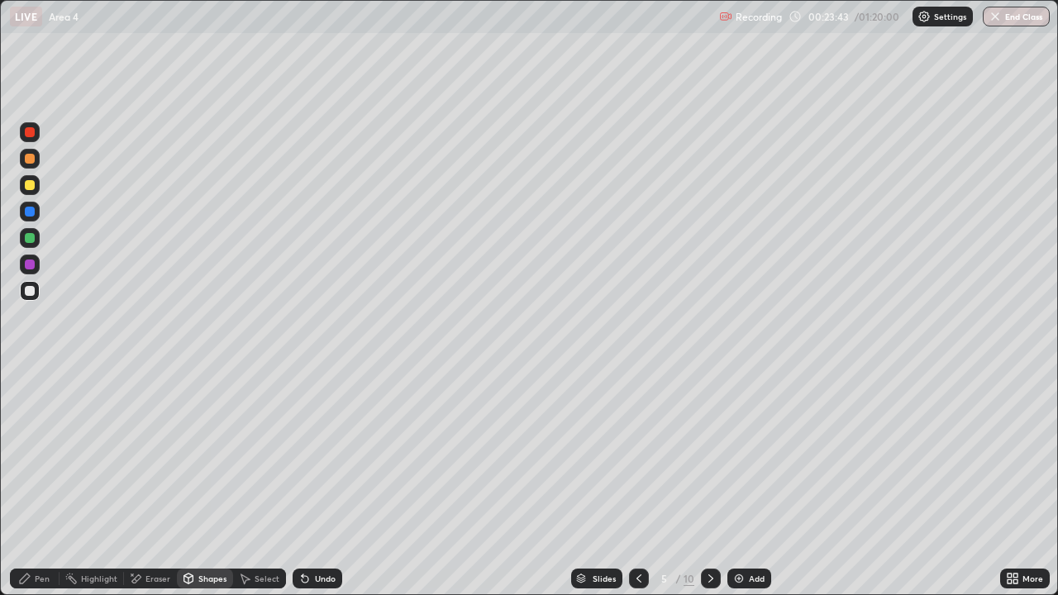
click at [30, 186] on div at bounding box center [30, 185] width 10 height 10
click at [33, 159] on div at bounding box center [30, 159] width 10 height 10
click at [42, 483] on div "Pen" at bounding box center [42, 578] width 15 height 8
click at [26, 186] on div at bounding box center [30, 185] width 10 height 10
click at [29, 158] on div at bounding box center [30, 159] width 10 height 10
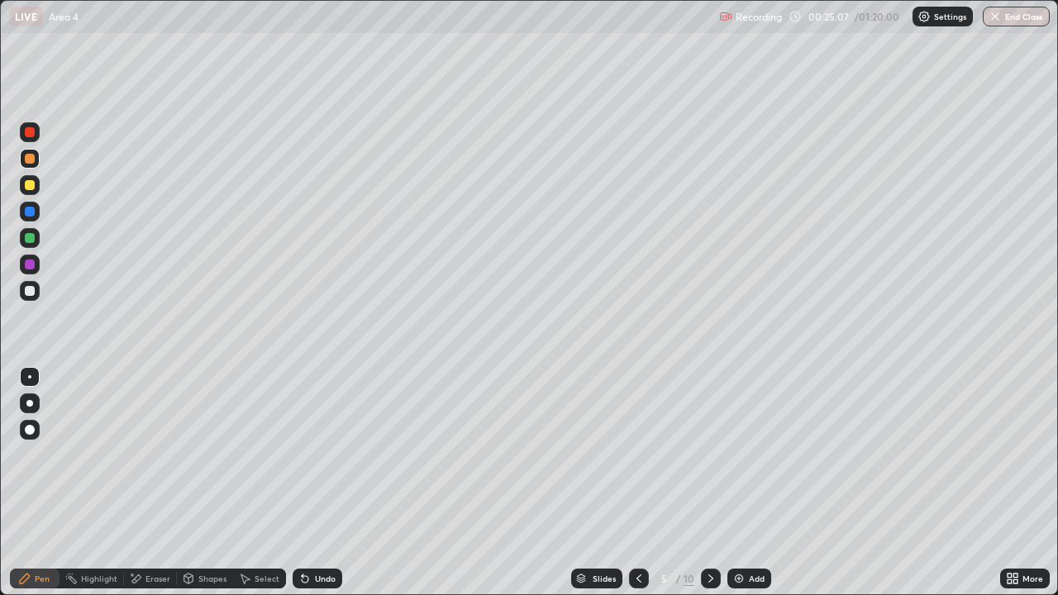
click at [30, 133] on div at bounding box center [30, 132] width 10 height 10
click at [33, 215] on div at bounding box center [30, 212] width 10 height 10
click at [29, 290] on div at bounding box center [30, 291] width 10 height 10
click at [641, 483] on div at bounding box center [639, 579] width 20 height 20
click at [709, 483] on icon at bounding box center [710, 578] width 5 height 8
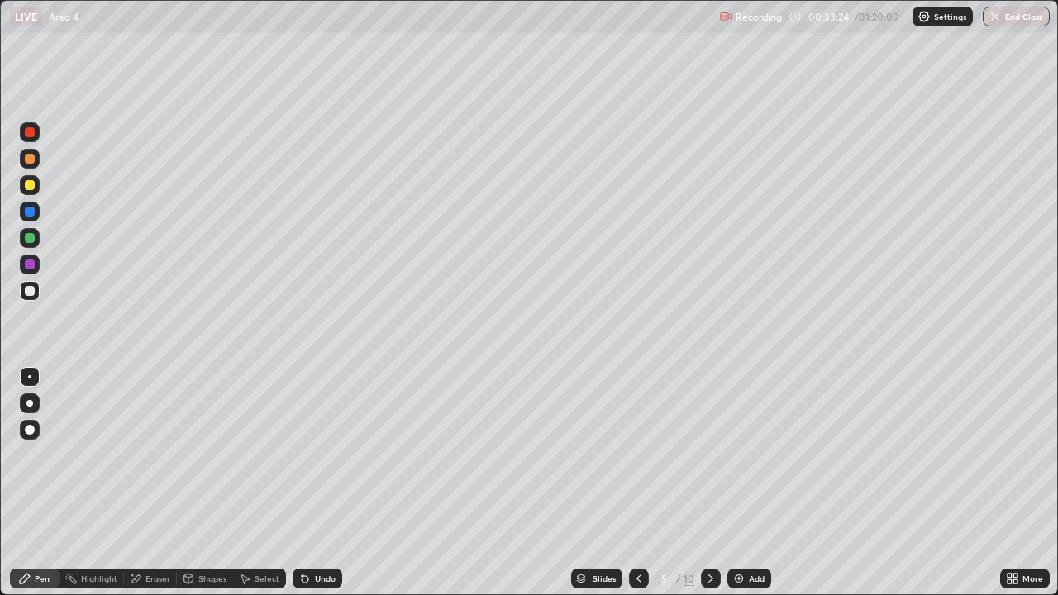
click at [325, 483] on div "Undo" at bounding box center [325, 578] width 21 height 8
click at [317, 483] on div "Undo" at bounding box center [325, 578] width 21 height 8
click at [223, 483] on div "Shapes" at bounding box center [212, 578] width 28 height 8
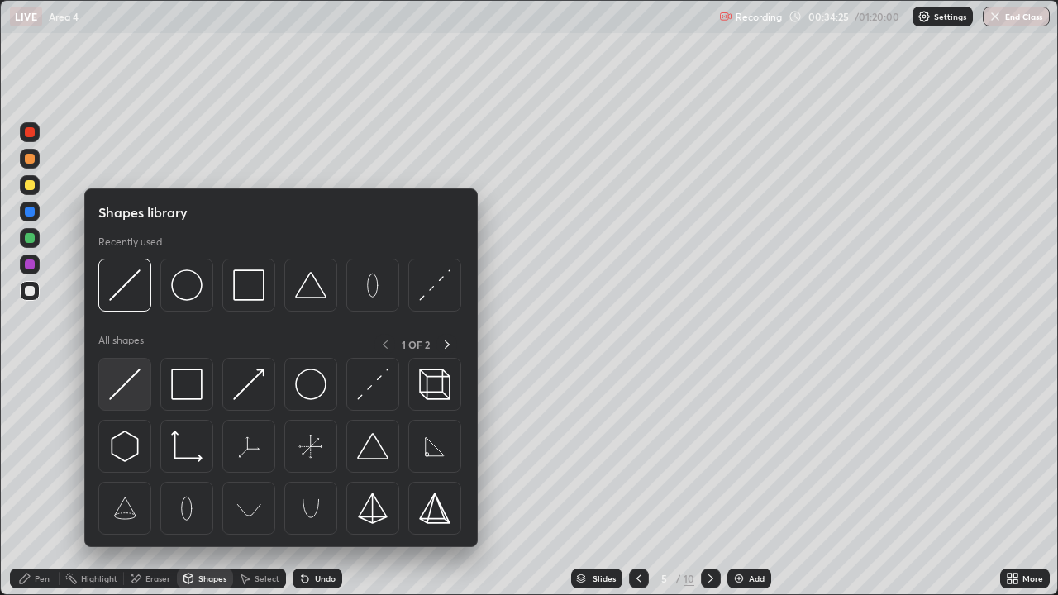
click at [125, 386] on img at bounding box center [124, 384] width 31 height 31
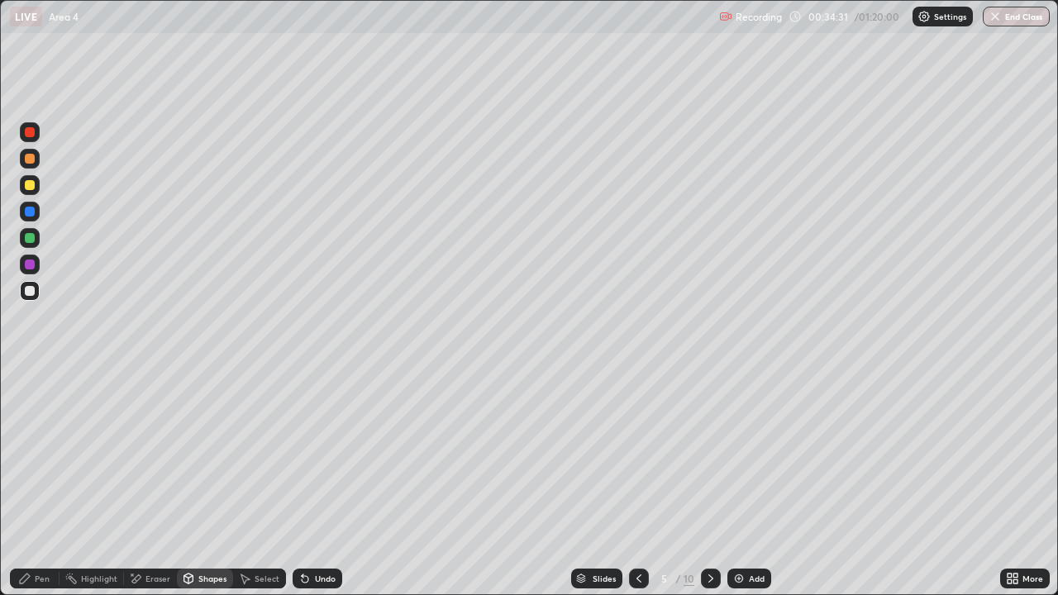
click at [55, 483] on div "Pen" at bounding box center [35, 579] width 50 height 20
click at [25, 238] on div at bounding box center [30, 238] width 10 height 10
click at [29, 290] on div at bounding box center [30, 291] width 10 height 10
click at [31, 183] on div at bounding box center [30, 185] width 10 height 10
click at [32, 290] on div at bounding box center [30, 291] width 10 height 10
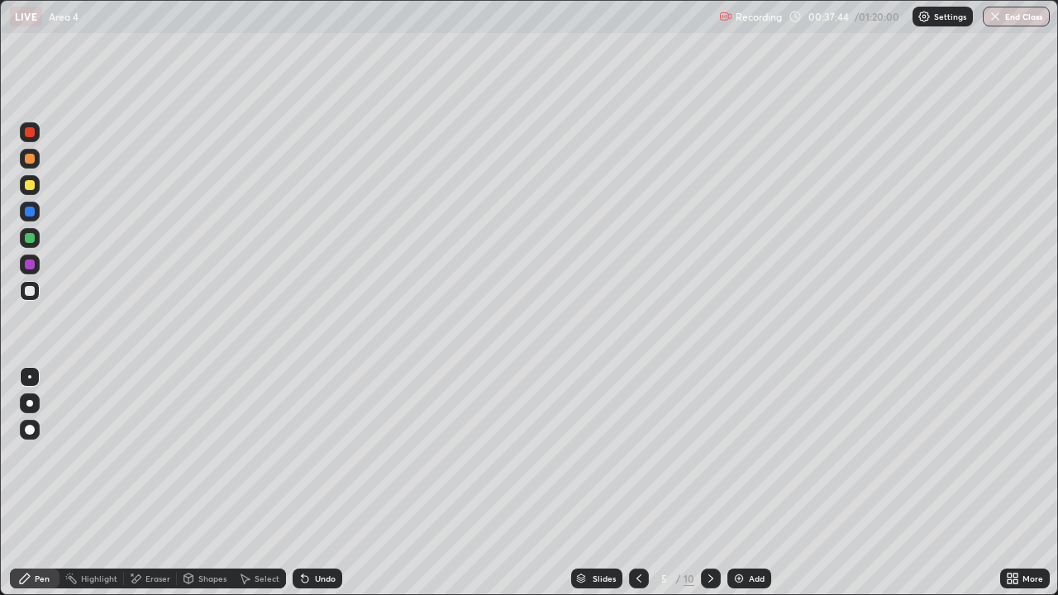
click at [711, 483] on icon at bounding box center [710, 578] width 13 height 13
click at [205, 483] on div "Shapes" at bounding box center [212, 578] width 28 height 8
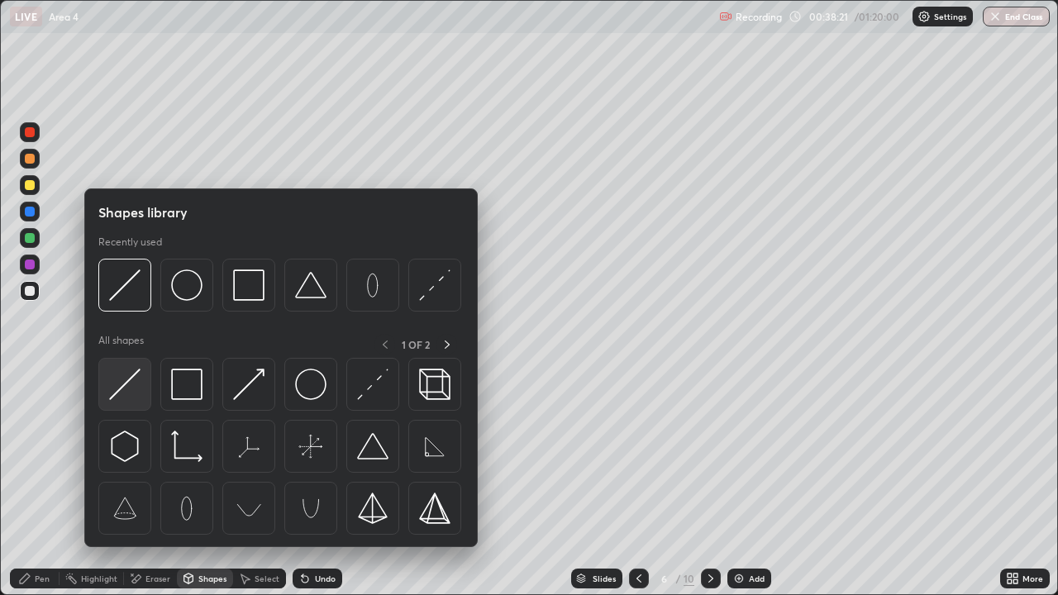
click at [124, 381] on img at bounding box center [124, 384] width 31 height 31
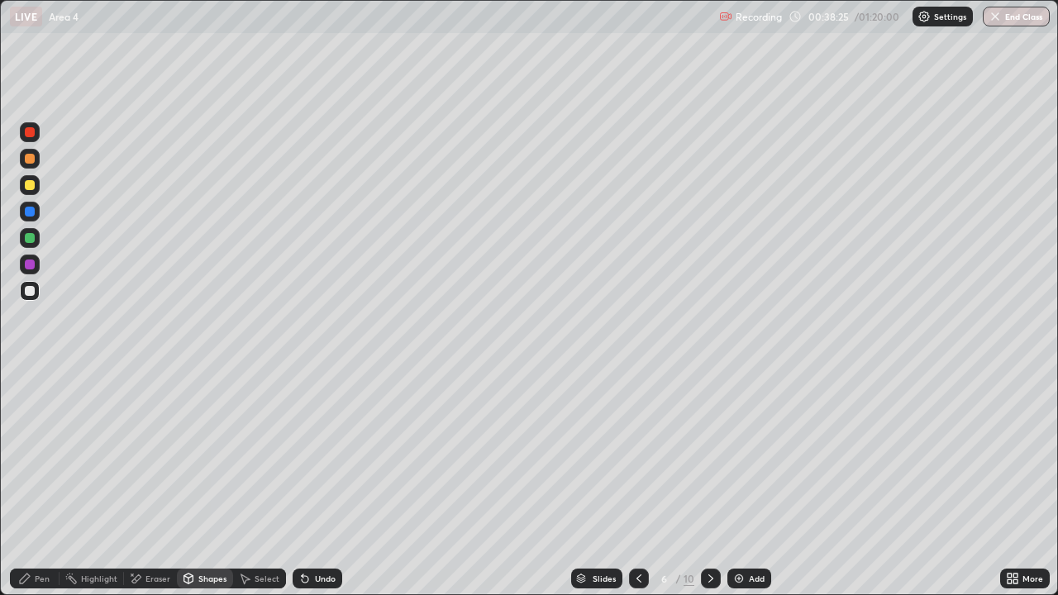
click at [42, 483] on div "Pen" at bounding box center [42, 578] width 15 height 8
click at [30, 237] on div at bounding box center [30, 238] width 10 height 10
click at [31, 293] on div at bounding box center [30, 291] width 10 height 10
click at [27, 239] on div at bounding box center [30, 238] width 10 height 10
click at [27, 185] on div at bounding box center [30, 185] width 10 height 10
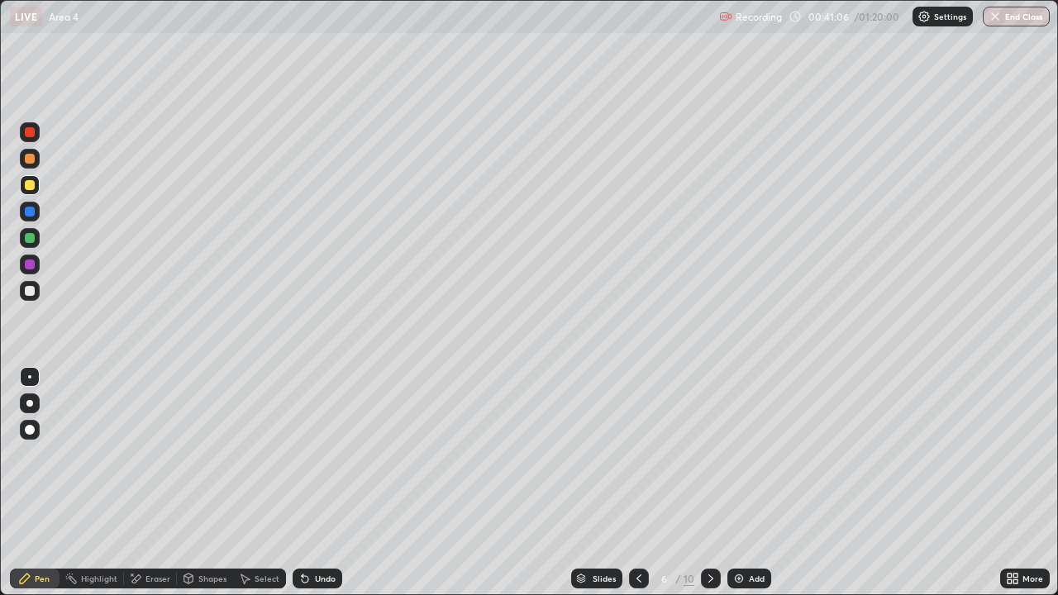
click at [28, 157] on div at bounding box center [30, 159] width 10 height 10
click at [227, 483] on div "Shapes" at bounding box center [205, 579] width 56 height 20
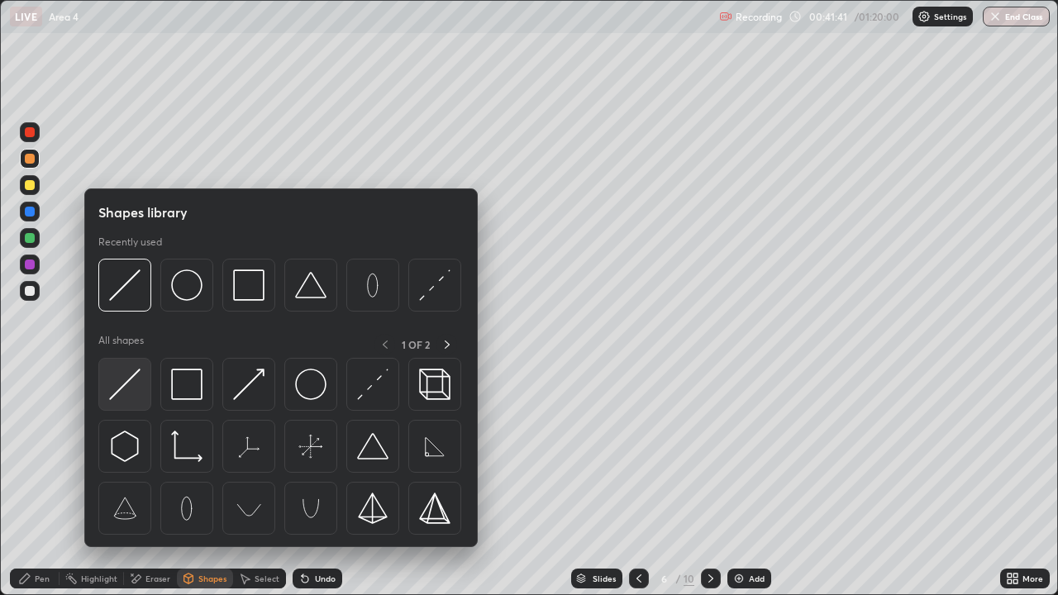
click at [131, 382] on img at bounding box center [124, 384] width 31 height 31
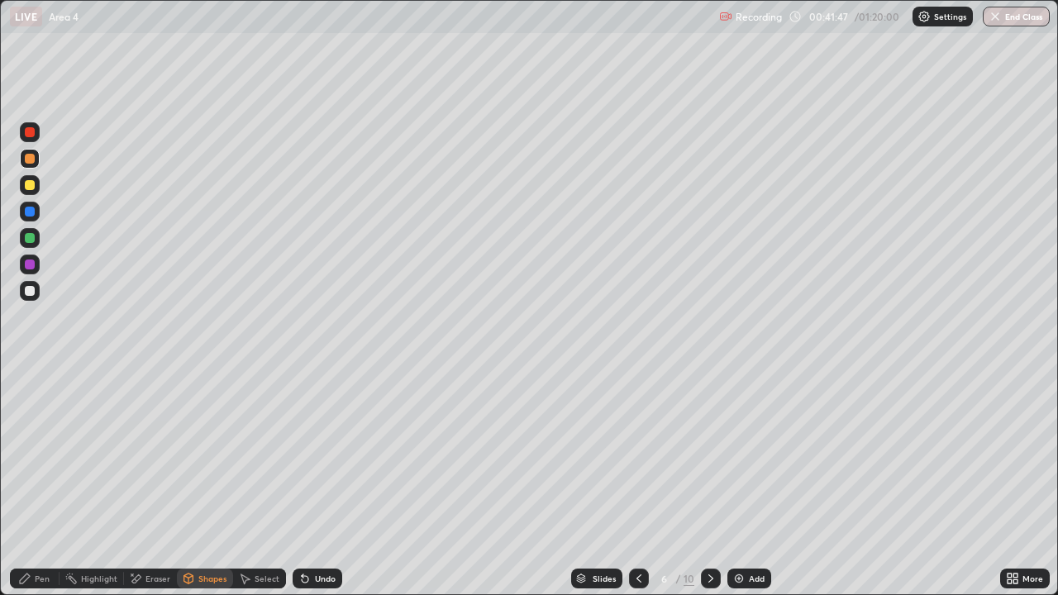
click at [47, 483] on div "Pen" at bounding box center [42, 578] width 15 height 8
click at [34, 290] on div at bounding box center [30, 291] width 10 height 10
click at [707, 483] on div at bounding box center [711, 579] width 20 height 20
click at [33, 183] on div at bounding box center [30, 185] width 10 height 10
click at [211, 483] on div "Shapes" at bounding box center [212, 578] width 28 height 8
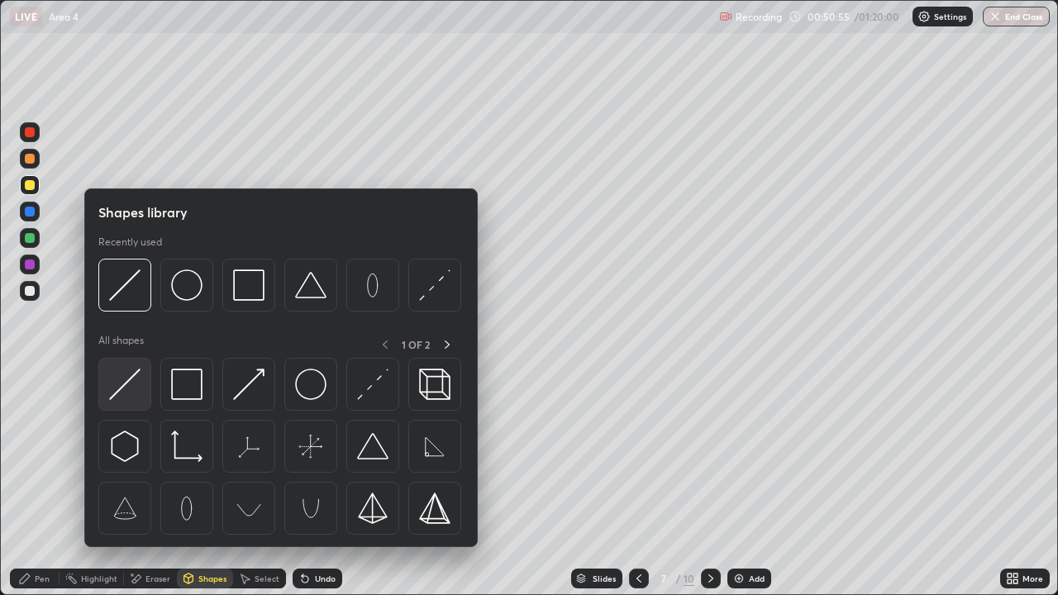
click at [126, 380] on img at bounding box center [124, 384] width 31 height 31
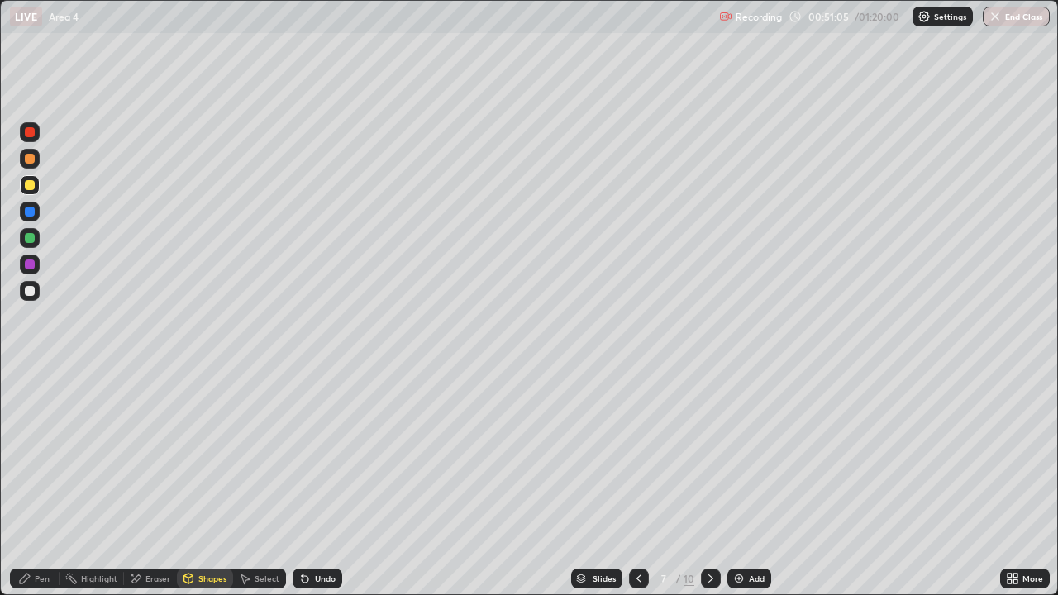
click at [33, 483] on div "Pen" at bounding box center [35, 579] width 50 height 20
click at [33, 288] on div at bounding box center [30, 291] width 10 height 10
click at [27, 290] on div at bounding box center [30, 291] width 10 height 10
click at [30, 186] on div at bounding box center [30, 185] width 10 height 10
click at [201, 483] on div "Shapes" at bounding box center [212, 578] width 28 height 8
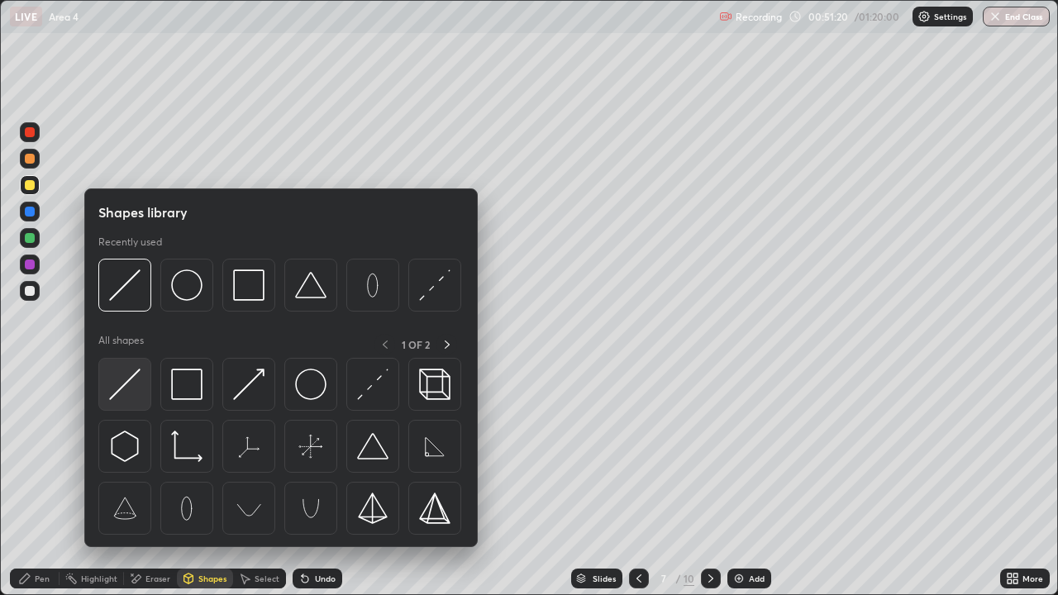
click at [128, 382] on img at bounding box center [124, 384] width 31 height 31
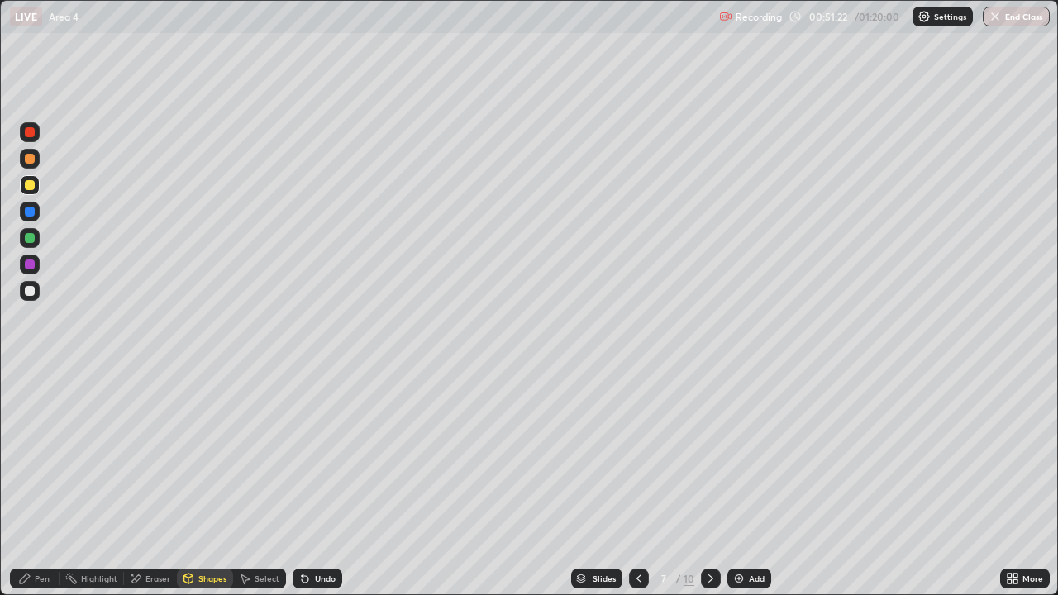
click at [30, 239] on div at bounding box center [30, 238] width 10 height 10
click at [42, 483] on div "Pen" at bounding box center [42, 578] width 15 height 8
click at [30, 186] on div at bounding box center [30, 185] width 10 height 10
click at [31, 188] on div at bounding box center [30, 185] width 10 height 10
click at [27, 188] on div at bounding box center [30, 185] width 10 height 10
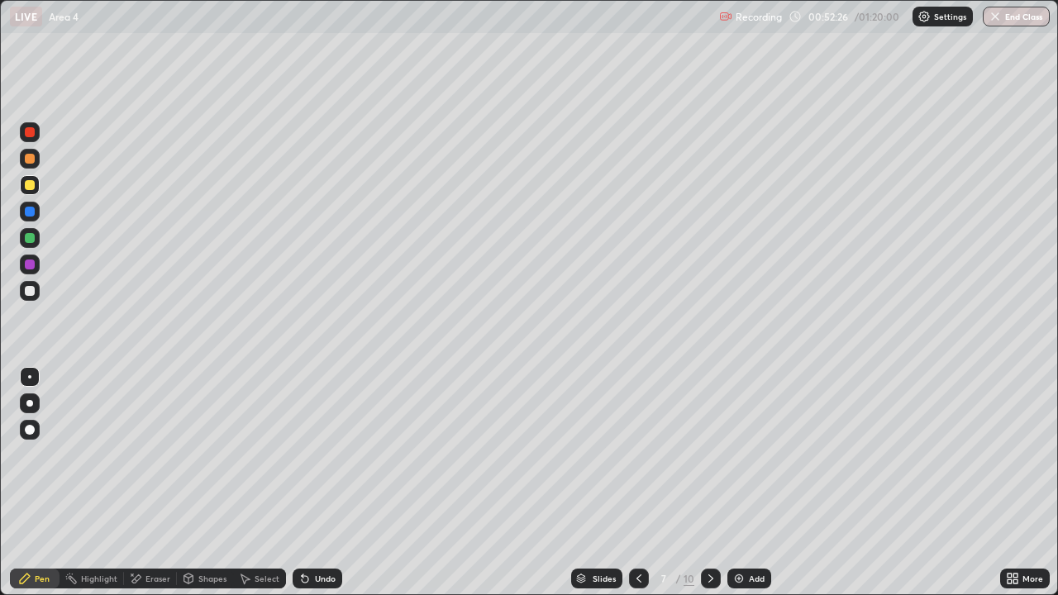
click at [31, 212] on div at bounding box center [30, 212] width 10 height 10
click at [34, 239] on div at bounding box center [30, 238] width 10 height 10
click at [30, 210] on div at bounding box center [30, 212] width 10 height 10
click at [32, 185] on div at bounding box center [30, 185] width 10 height 10
click at [31, 184] on div at bounding box center [30, 185] width 10 height 10
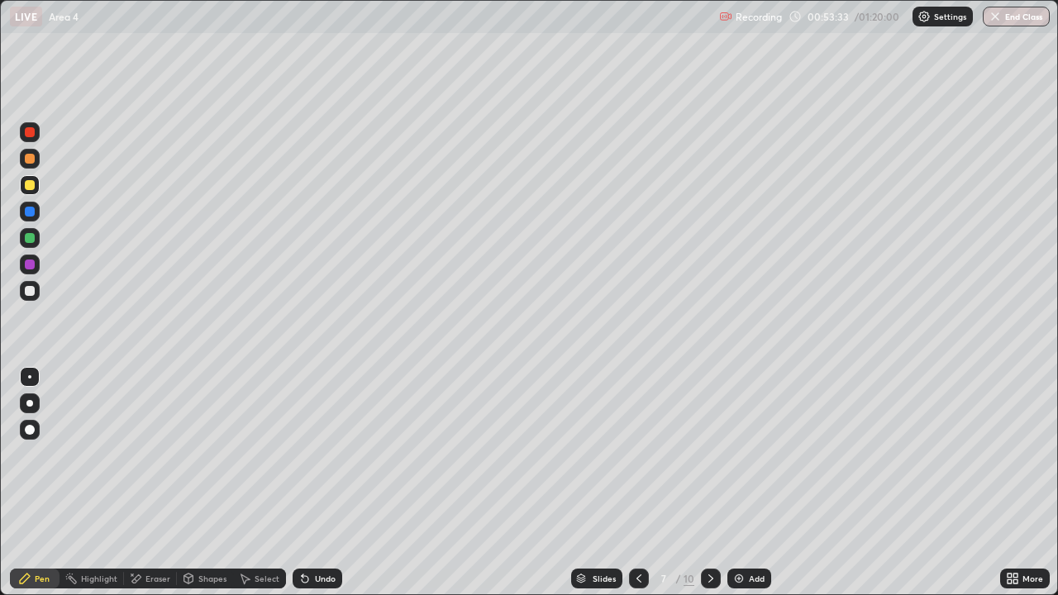
click at [28, 236] on div at bounding box center [30, 238] width 10 height 10
click at [28, 212] on div at bounding box center [30, 212] width 10 height 10
click at [202, 483] on div "Shapes" at bounding box center [212, 578] width 28 height 8
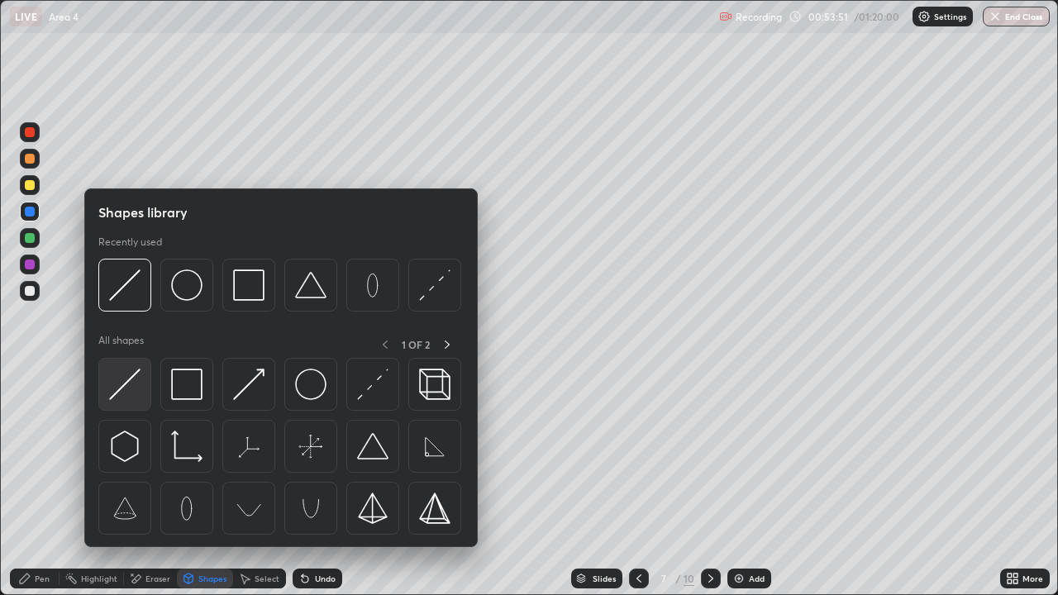
click at [121, 383] on img at bounding box center [124, 384] width 31 height 31
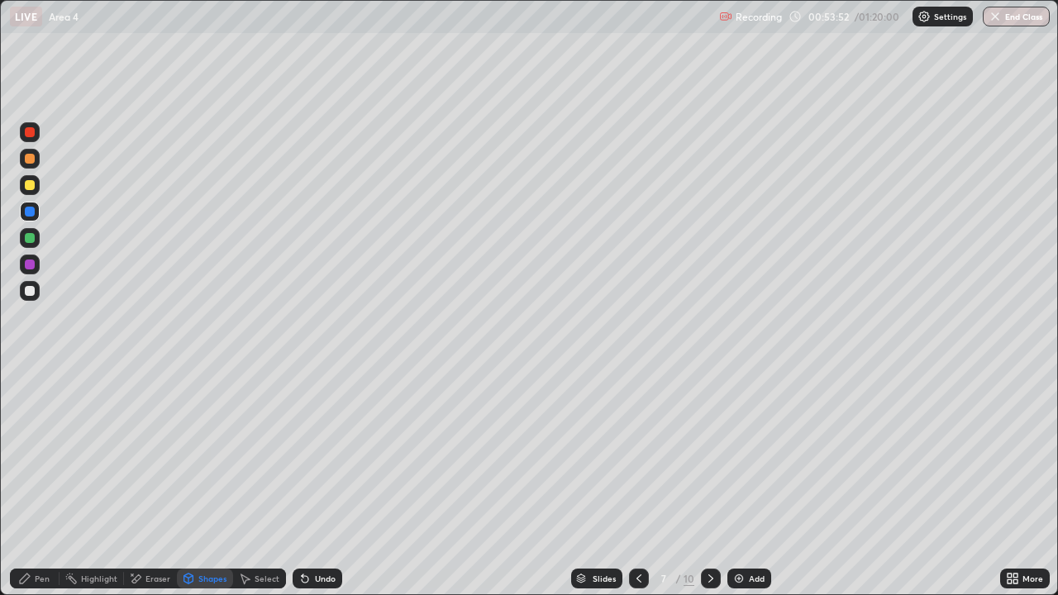
click at [29, 289] on div at bounding box center [30, 291] width 10 height 10
click at [29, 183] on div at bounding box center [30, 185] width 10 height 10
click at [31, 187] on div at bounding box center [30, 185] width 10 height 10
click at [29, 158] on div at bounding box center [30, 159] width 10 height 10
click at [42, 483] on div "Pen" at bounding box center [42, 578] width 15 height 8
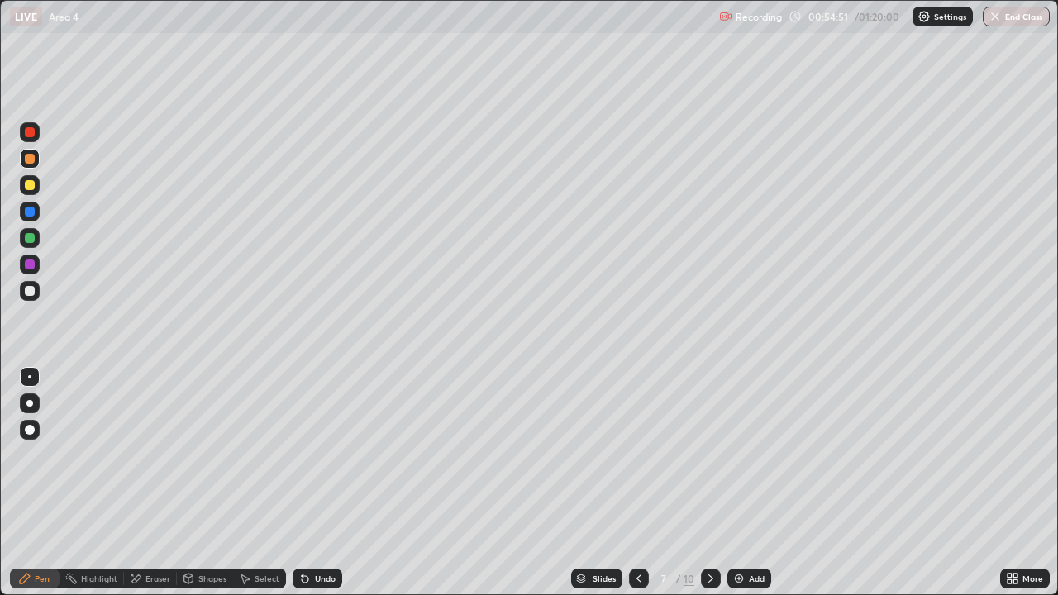
click at [147, 483] on div "Eraser" at bounding box center [157, 578] width 25 height 8
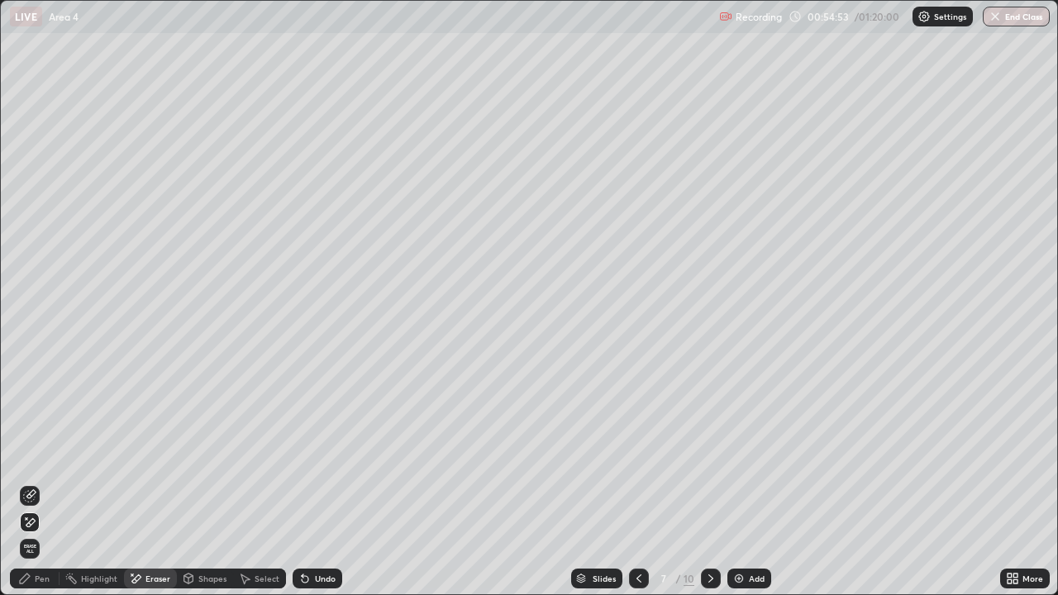
click at [36, 483] on icon at bounding box center [30, 494] width 9 height 8
click at [33, 483] on div "Pen" at bounding box center [35, 579] width 50 height 20
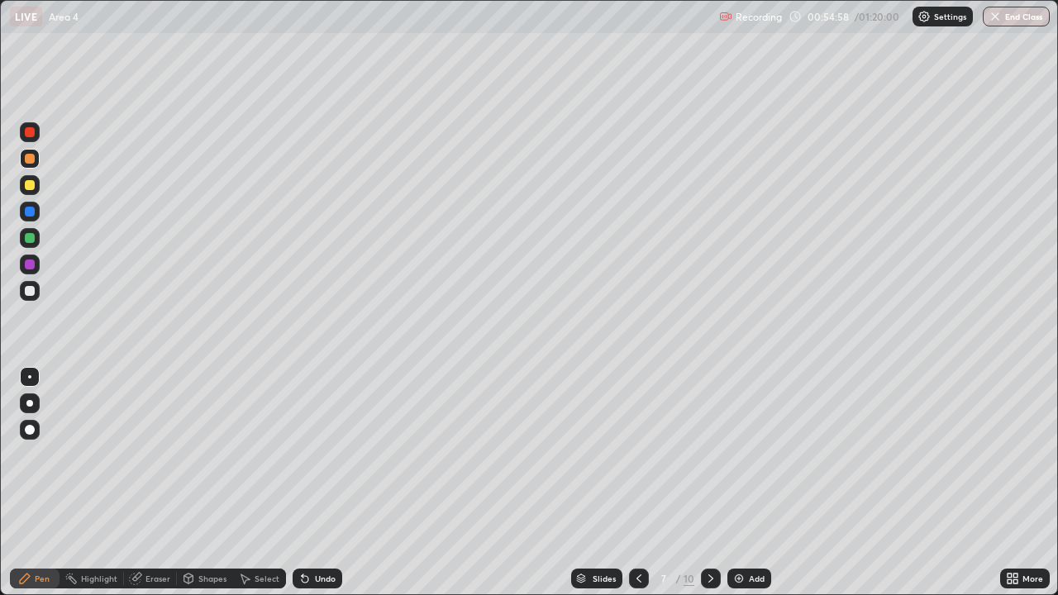
click at [153, 483] on div "Eraser" at bounding box center [157, 578] width 25 height 8
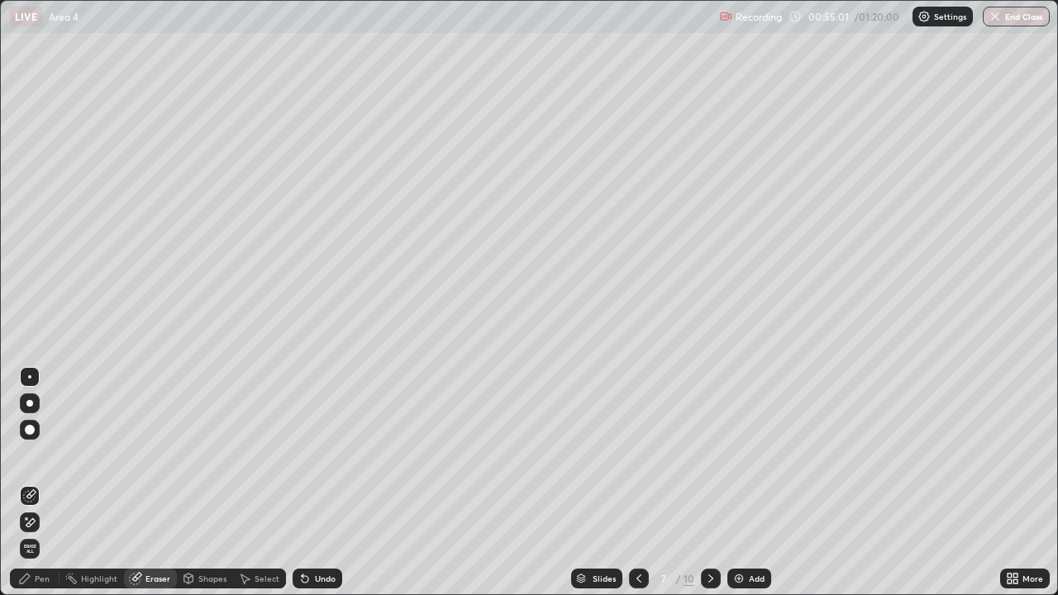
click at [38, 483] on div "Pen" at bounding box center [42, 578] width 15 height 8
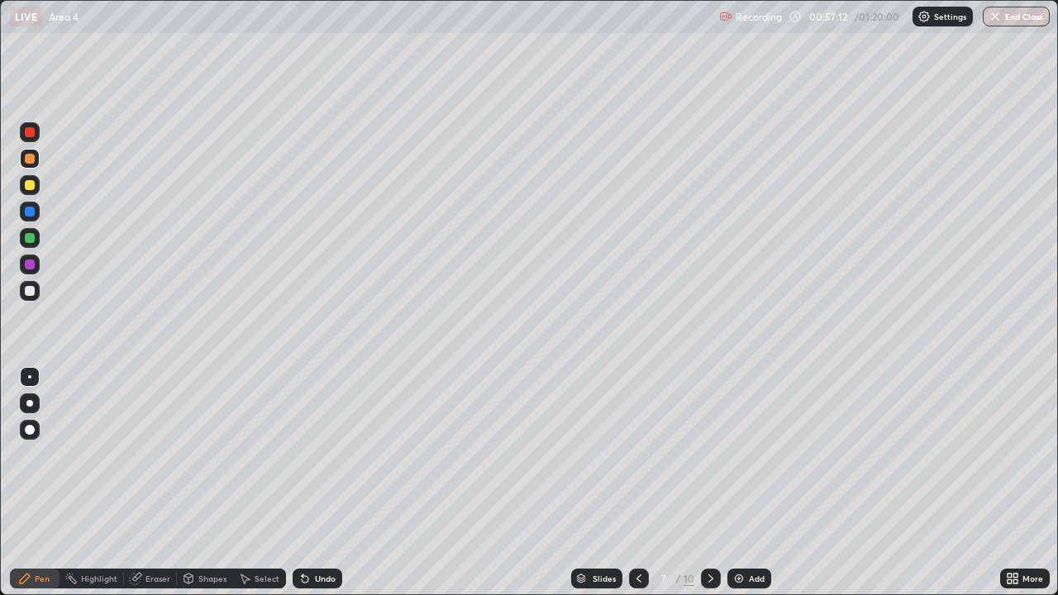
click at [719, 483] on div at bounding box center [711, 579] width 20 height 20
click at [32, 288] on div at bounding box center [30, 291] width 10 height 10
click at [637, 483] on icon at bounding box center [638, 578] width 5 height 8
click at [33, 186] on div at bounding box center [30, 185] width 10 height 10
click at [716, 483] on div at bounding box center [711, 579] width 20 height 20
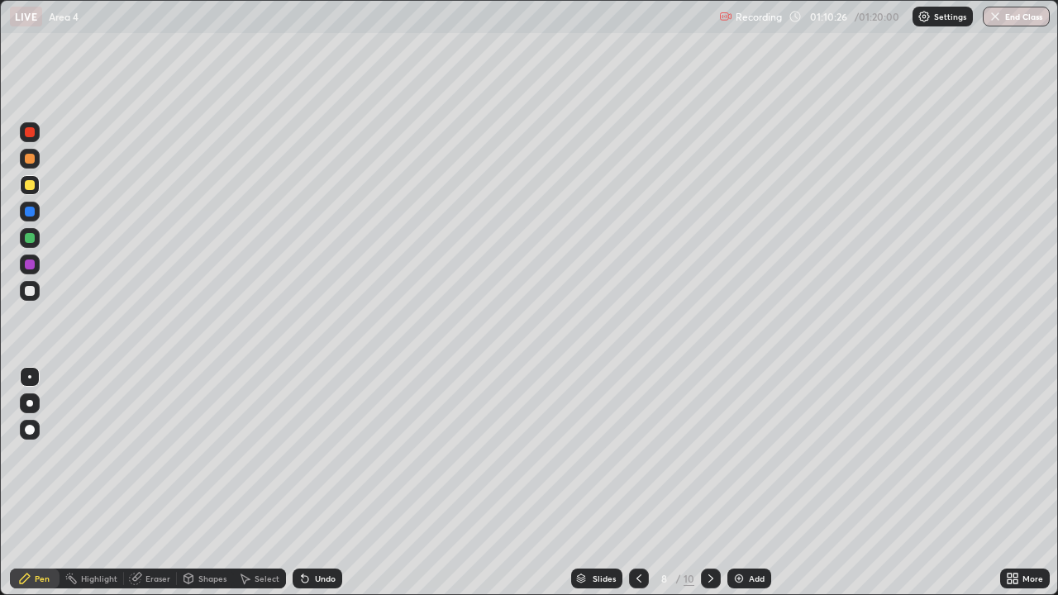
click at [31, 291] on div at bounding box center [30, 291] width 10 height 10
click at [1024, 10] on button "End Class" at bounding box center [1016, 17] width 65 height 20
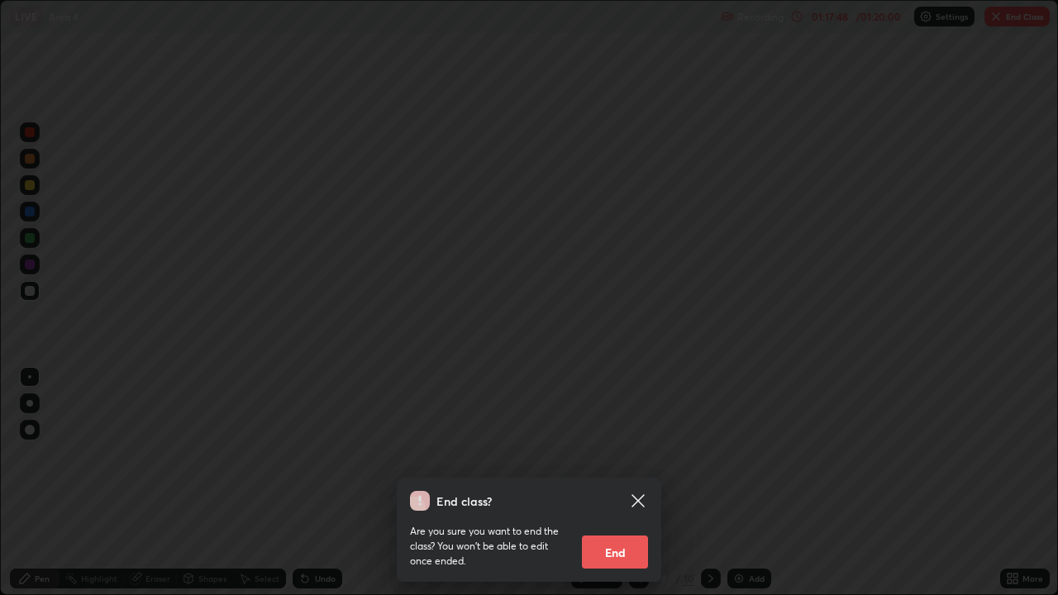
click at [622, 483] on button "End" at bounding box center [615, 552] width 66 height 33
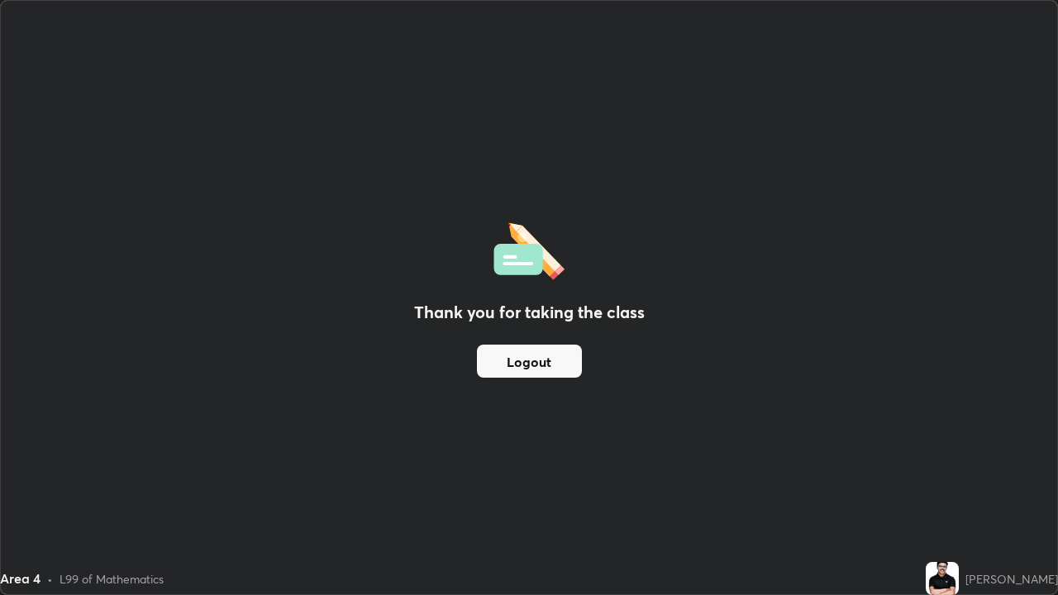
click at [531, 362] on button "Logout" at bounding box center [529, 361] width 105 height 33
click at [536, 364] on button "Logout" at bounding box center [529, 361] width 105 height 33
click at [540, 362] on button "Logout" at bounding box center [529, 361] width 105 height 33
